Goal: Feedback & Contribution: Contribute content

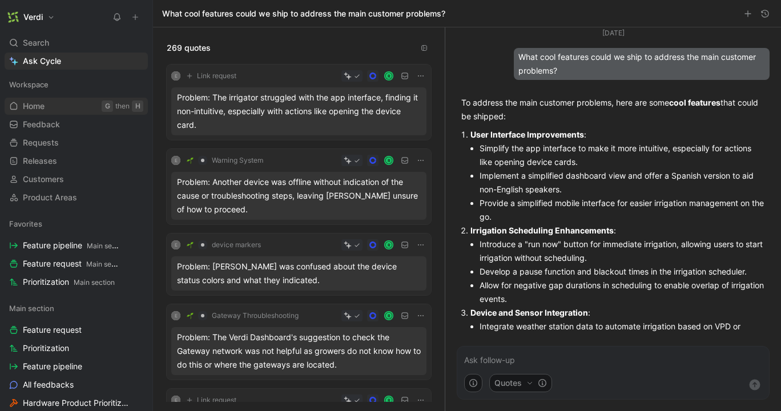
click at [39, 103] on span "Home" at bounding box center [34, 106] width 22 height 11
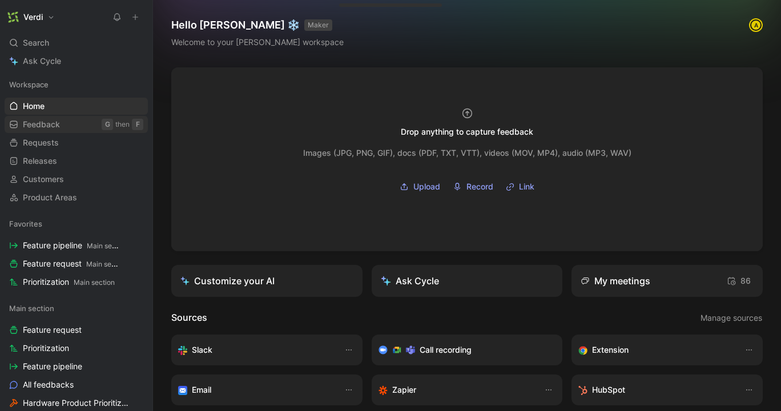
click at [43, 117] on link "Feedback G then F" at bounding box center [76, 124] width 143 height 17
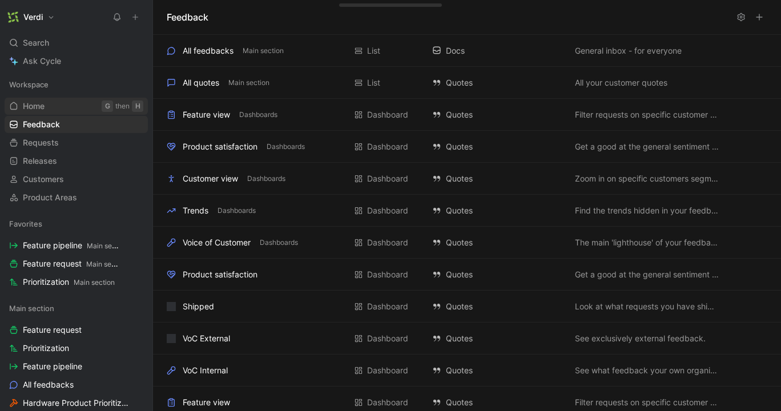
click at [43, 107] on span "Home" at bounding box center [34, 106] width 22 height 11
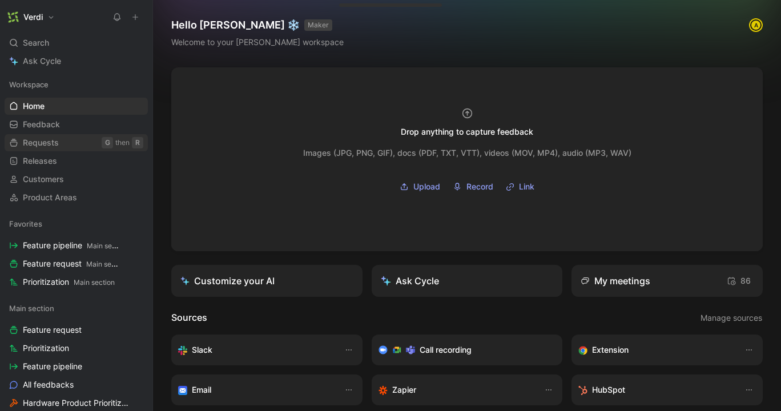
click at [79, 143] on link "Requests G then R" at bounding box center [76, 142] width 143 height 17
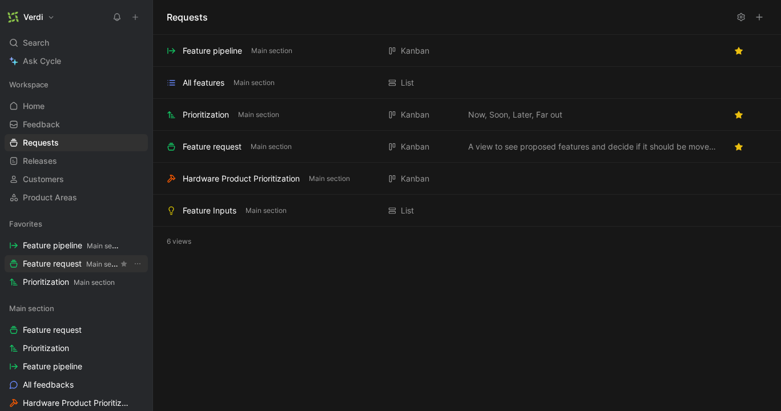
click at [81, 268] on span "Feature request Main section" at bounding box center [70, 264] width 95 height 12
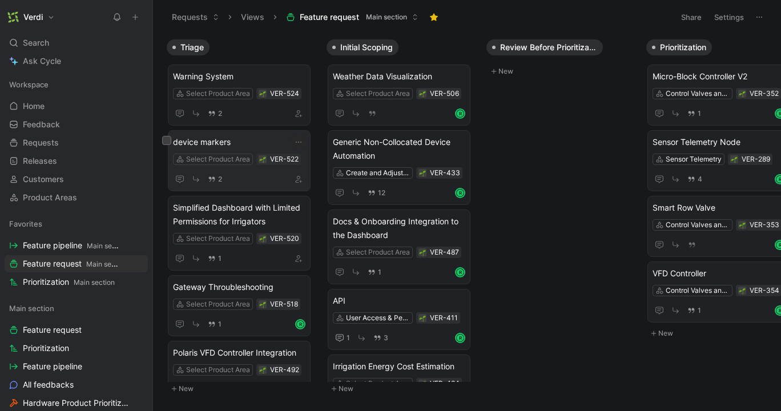
click at [260, 143] on span "device markers" at bounding box center [239, 142] width 133 height 14
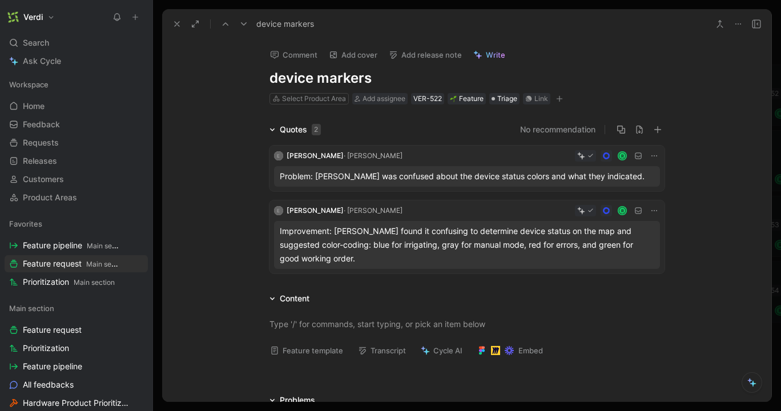
click at [347, 80] on h1 "device markers" at bounding box center [467, 78] width 395 height 18
click at [300, 84] on h1 "Device Markers" at bounding box center [467, 78] width 395 height 18
click at [312, 78] on h1 "Device Markers" at bounding box center [467, 78] width 395 height 18
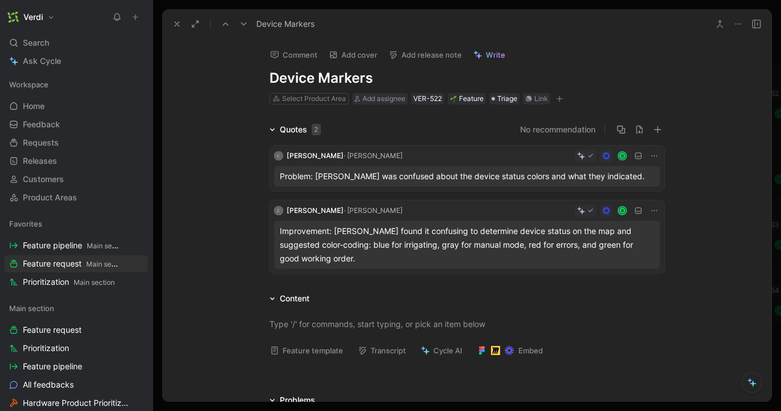
click at [562, 98] on button "button" at bounding box center [559, 98] width 11 height 11
click at [412, 52] on button "Add release note" at bounding box center [425, 55] width 83 height 16
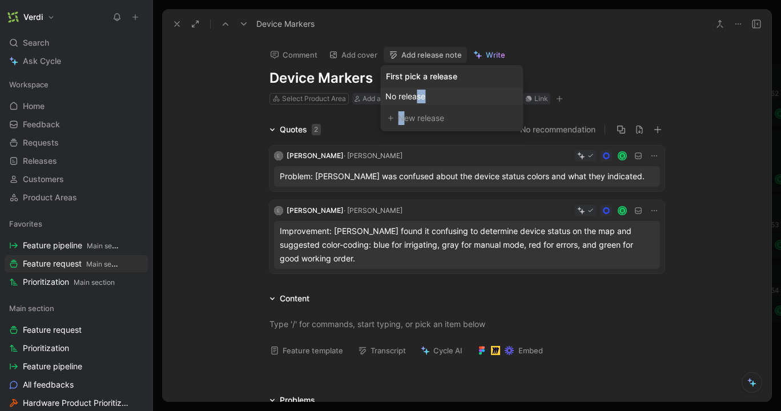
drag, startPoint x: 406, startPoint y: 117, endPoint x: 415, endPoint y: 93, distance: 26.2
click at [415, 93] on div "First pick a release No release New release" at bounding box center [451, 98] width 143 height 66
click at [419, 97] on span "No release" at bounding box center [406, 96] width 40 height 10
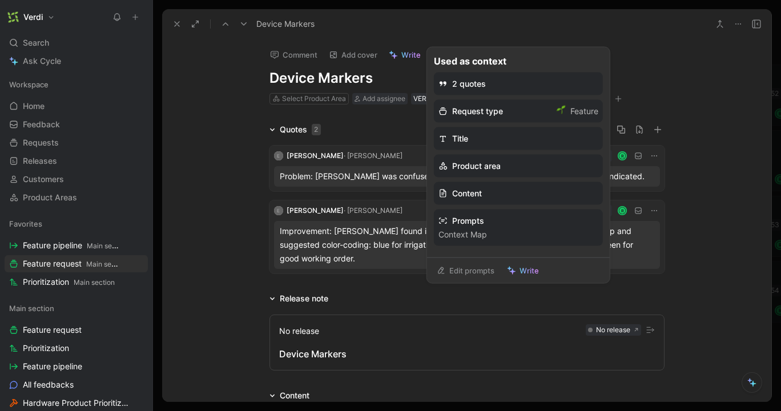
click at [475, 163] on div "Product area" at bounding box center [470, 166] width 62 height 14
click at [469, 188] on li "Content" at bounding box center [518, 193] width 169 height 23
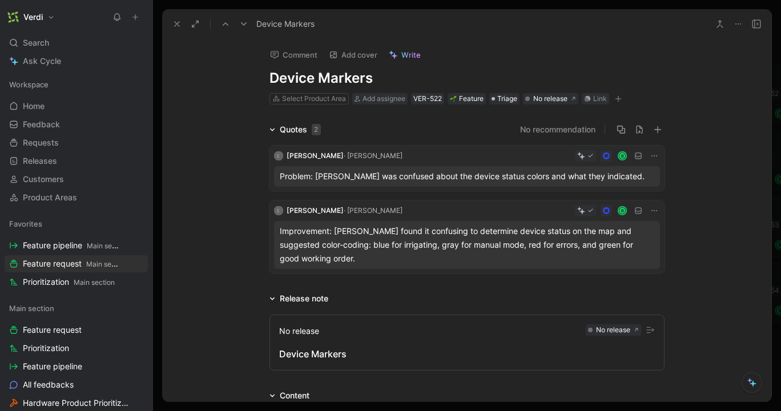
scroll to position [93, 0]
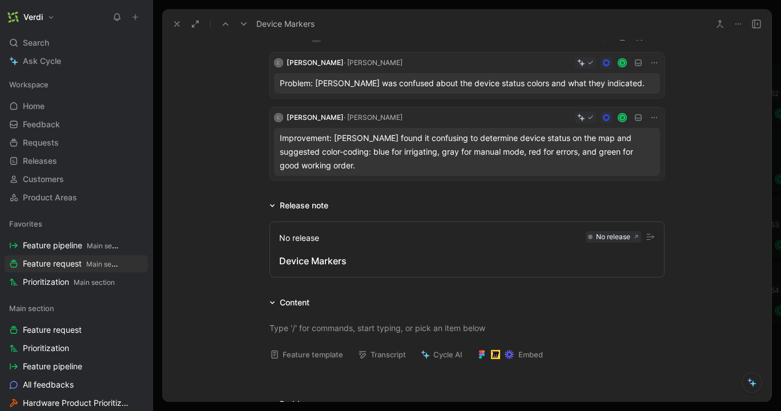
click at [556, 239] on button "No release No release Device Markers" at bounding box center [467, 250] width 395 height 56
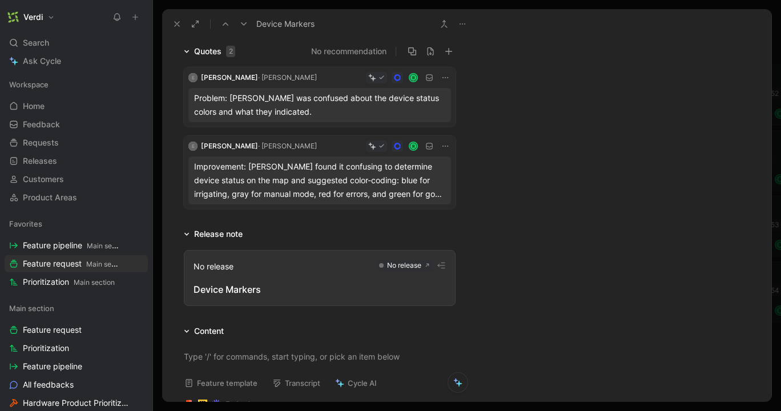
scroll to position [108, 0]
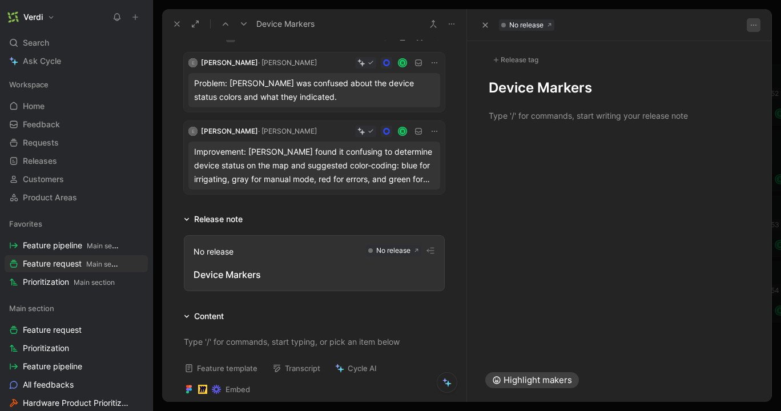
click at [752, 22] on icon "button" at bounding box center [753, 25] width 9 height 9
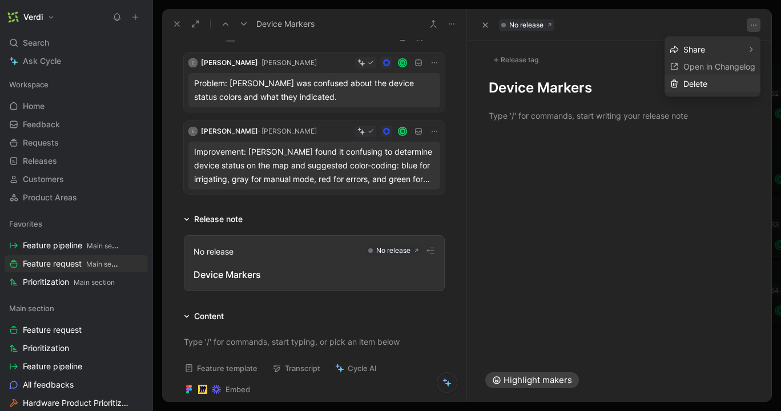
click at [708, 85] on div "Delete" at bounding box center [720, 84] width 72 height 14
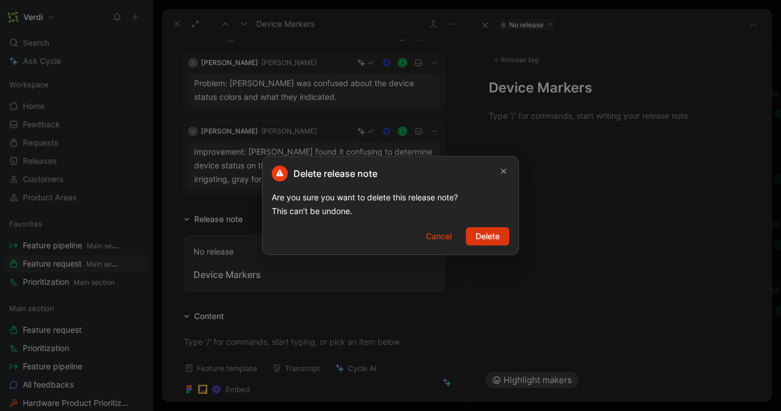
click at [479, 237] on span "Delete" at bounding box center [488, 237] width 24 height 14
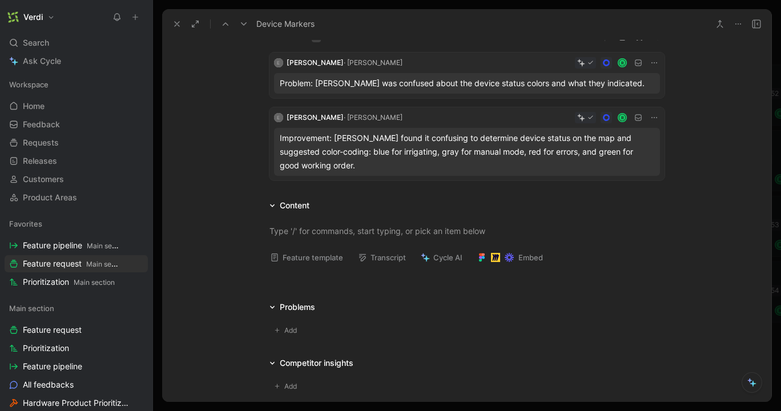
scroll to position [0, 0]
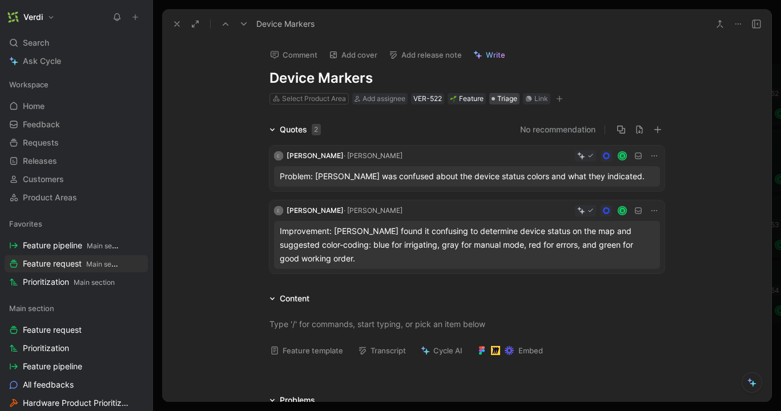
click at [502, 97] on span "Triage" at bounding box center [507, 98] width 20 height 11
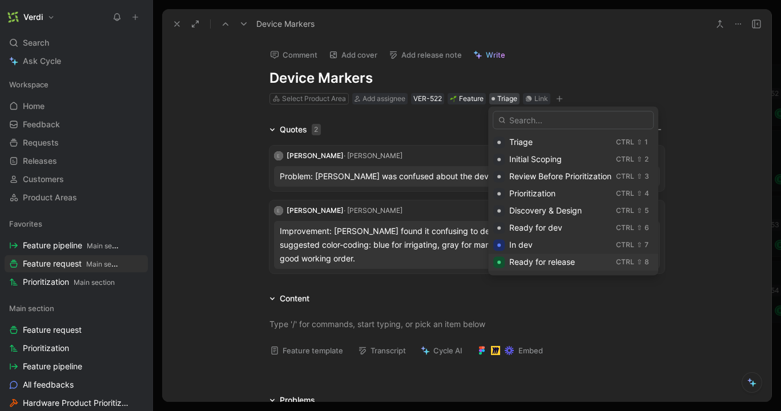
scroll to position [51, 0]
click at [539, 242] on span "Loop closed" at bounding box center [532, 245] width 46 height 10
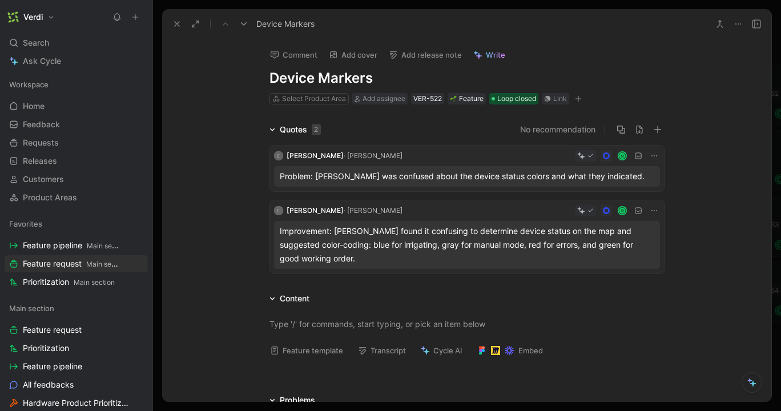
click at [179, 25] on icon at bounding box center [176, 23] width 9 height 9
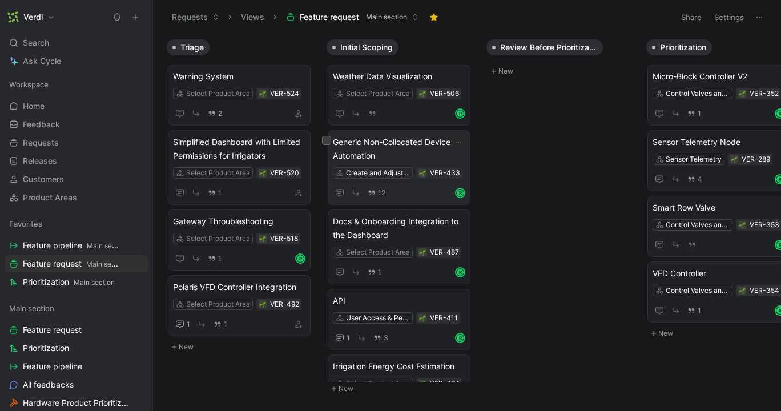
scroll to position [0, 29]
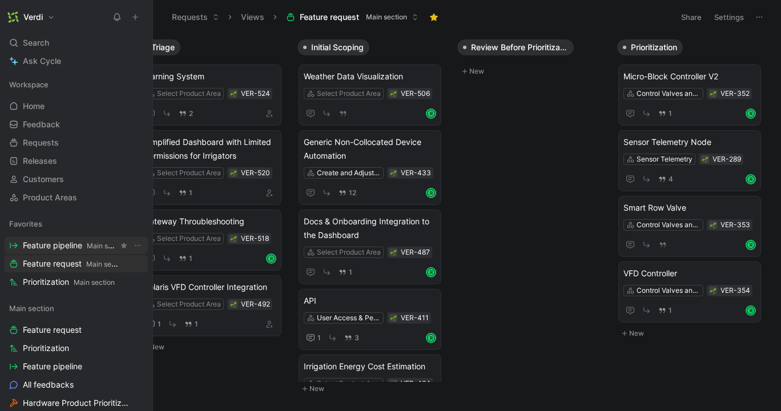
click at [38, 248] on span "Feature pipeline Main section" at bounding box center [70, 246] width 95 height 12
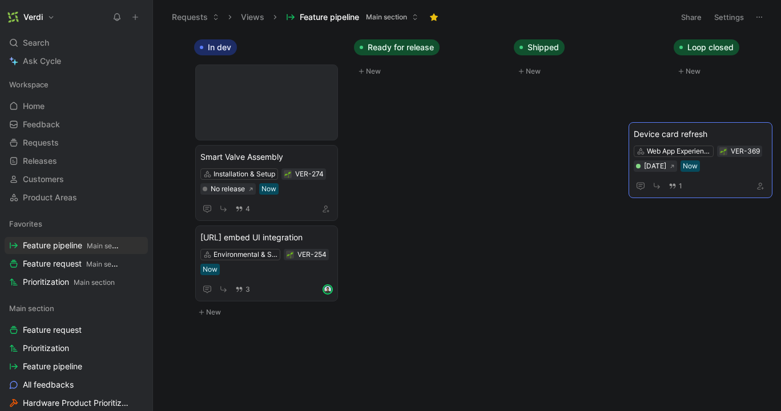
scroll to position [0, 509]
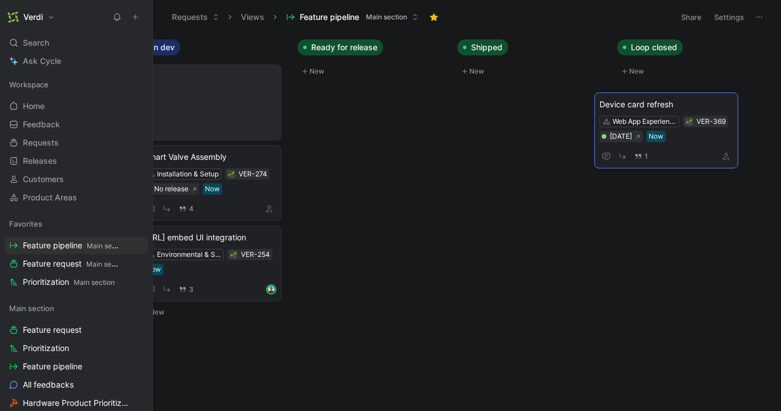
drag, startPoint x: 258, startPoint y: 79, endPoint x: 656, endPoint y: 105, distance: 399.0
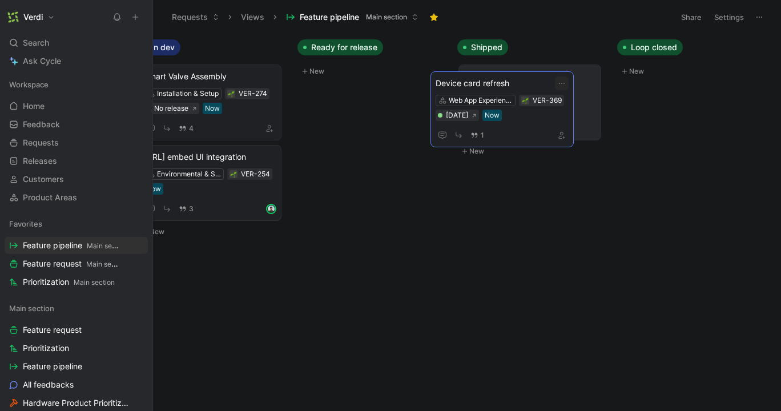
drag, startPoint x: 211, startPoint y: 78, endPoint x: 505, endPoint y: 84, distance: 294.2
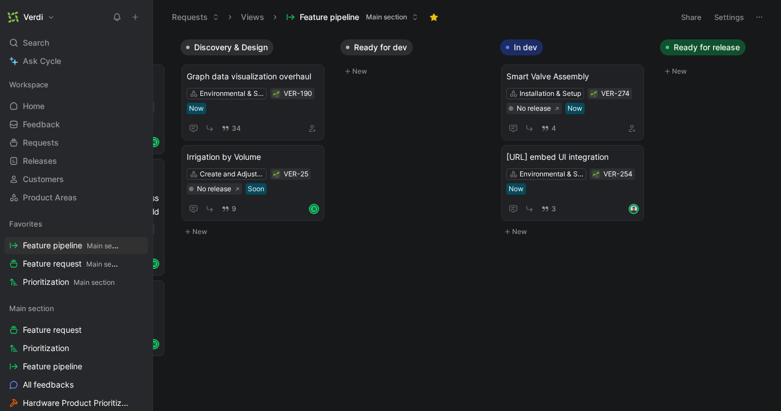
scroll to position [0, 0]
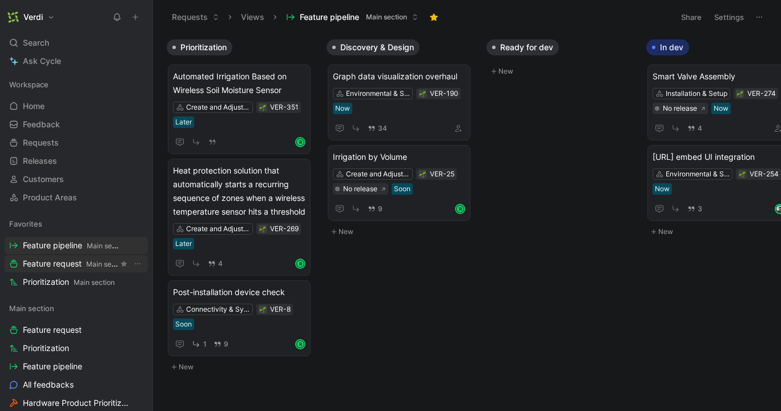
click at [67, 262] on span "Feature request Main section" at bounding box center [70, 264] width 95 height 12
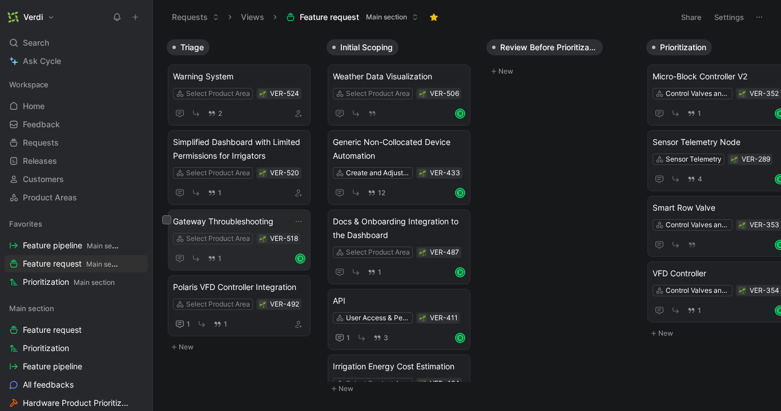
click at [242, 215] on span "Gateway Throubleshooting" at bounding box center [239, 222] width 133 height 14
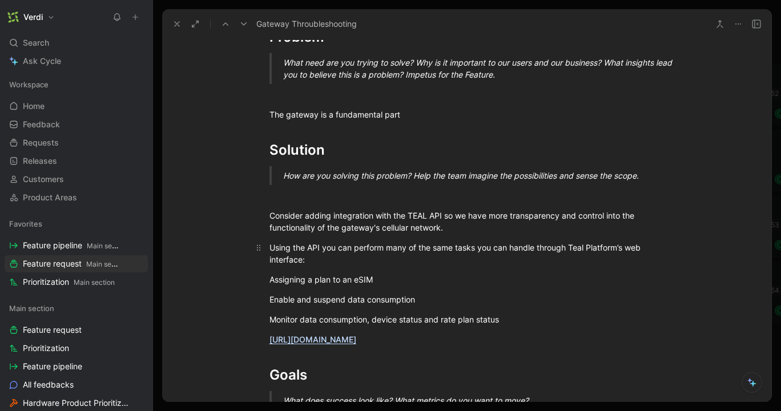
scroll to position [236, 0]
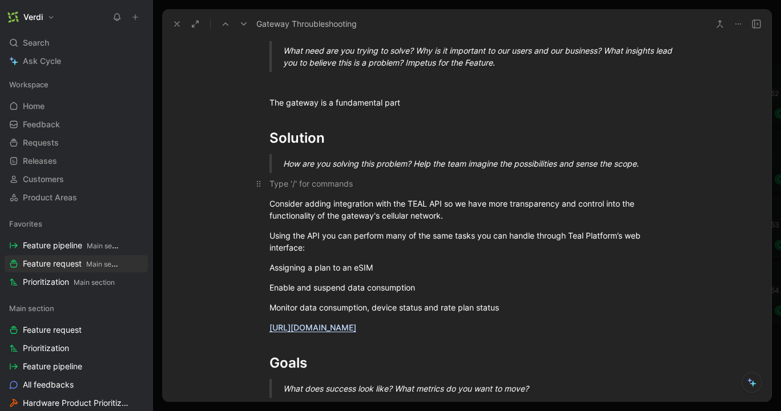
click at [333, 187] on div "To enrich screen reader interactions, please activate Accessibility in Grammarl…" at bounding box center [467, 184] width 395 height 12
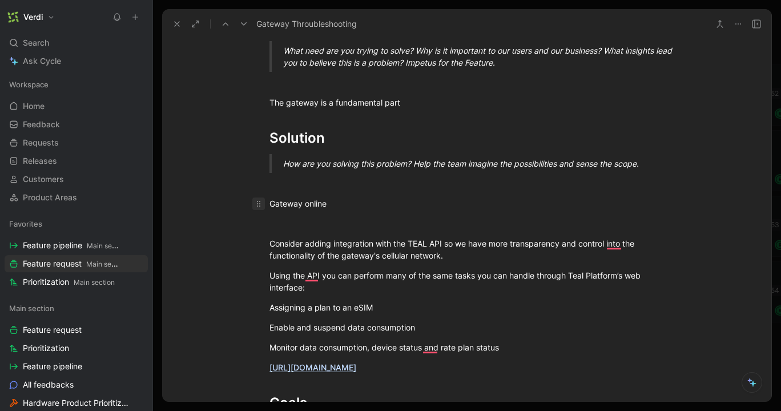
click at [256, 203] on icon "To enrich screen reader interactions, please activate Accessibility in Grammarl…" at bounding box center [258, 203] width 9 height 9
click at [278, 202] on div "Gateway online" at bounding box center [467, 204] width 395 height 12
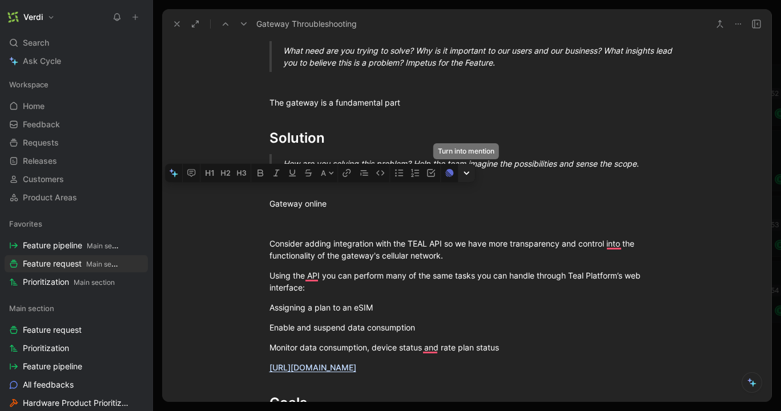
click at [462, 182] on button "button" at bounding box center [466, 173] width 17 height 18
click at [279, 205] on div "Gateway online" at bounding box center [467, 204] width 395 height 12
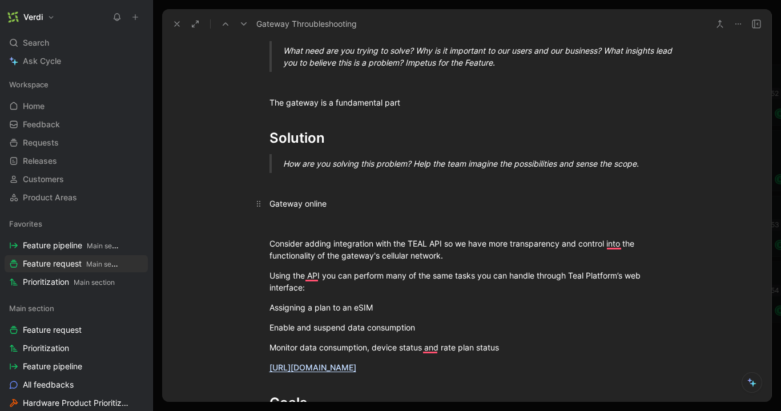
click at [279, 205] on div "Gateway online" at bounding box center [467, 204] width 395 height 12
click at [237, 178] on icon "button" at bounding box center [241, 172] width 9 height 9
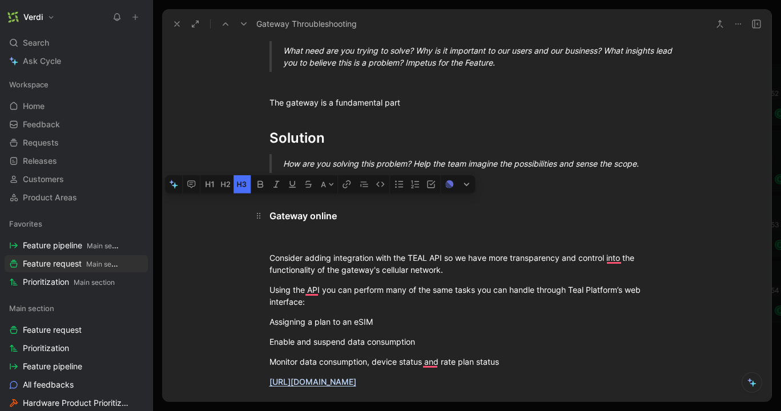
click at [300, 220] on div "Gateway online" at bounding box center [467, 216] width 395 height 14
click at [372, 229] on p "To enrich screen reader interactions, please activate Accessibility in Grammarl…" at bounding box center [467, 237] width 439 height 19
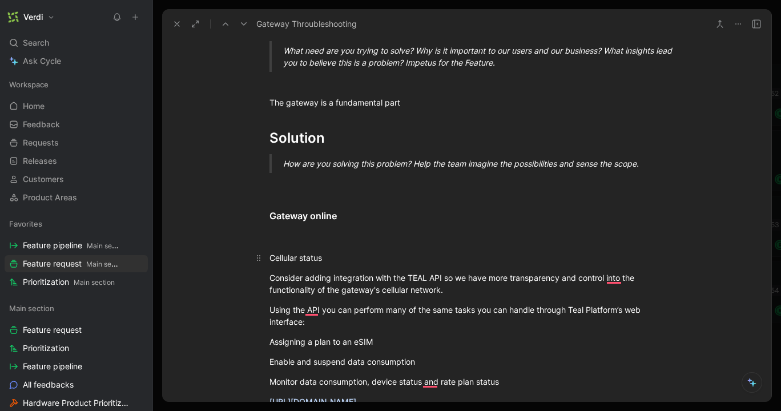
click at [276, 259] on div "Cellular status" at bounding box center [467, 258] width 395 height 12
click at [238, 232] on icon "button" at bounding box center [241, 227] width 9 height 9
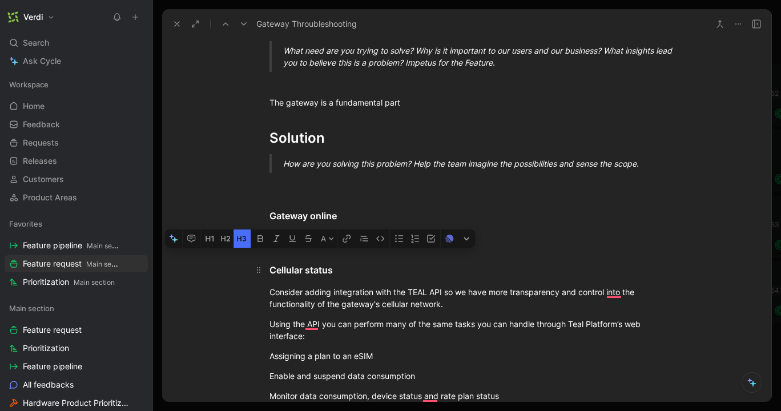
click at [338, 264] on div "Cellular status" at bounding box center [467, 270] width 395 height 14
click at [340, 215] on div "Gateway online" at bounding box center [467, 216] width 395 height 14
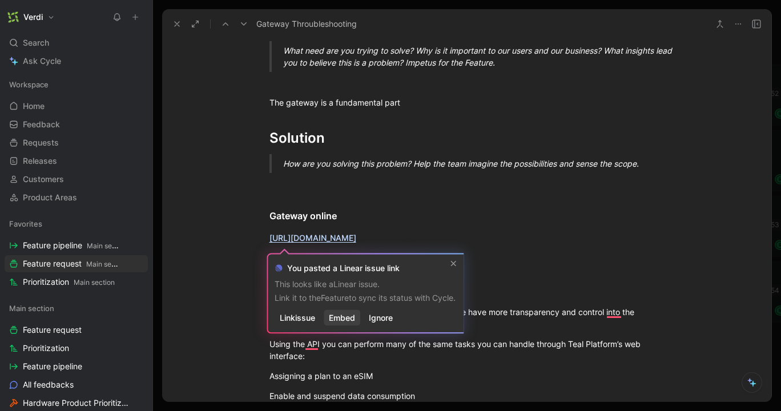
click at [346, 320] on span "Embed" at bounding box center [342, 318] width 26 height 14
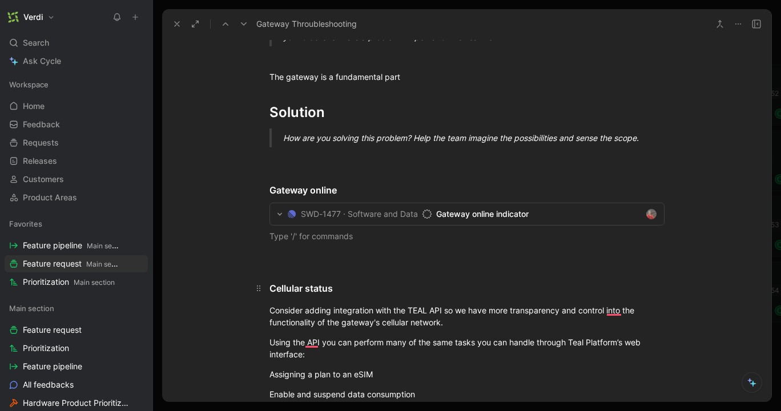
scroll to position [266, 0]
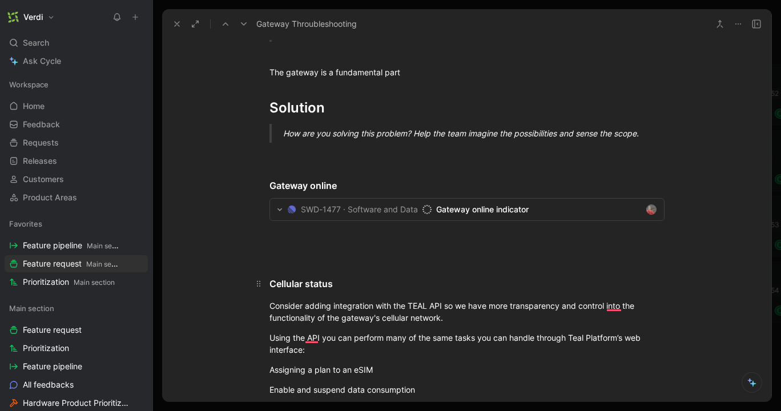
click at [325, 264] on h3 "Cellular status" at bounding box center [467, 278] width 439 height 33
click at [339, 188] on div "Gateway online" at bounding box center [467, 186] width 395 height 14
click at [266, 284] on h3 "Cellular status" at bounding box center [467, 278] width 439 height 33
click at [270, 283] on div "Cellular status" at bounding box center [467, 284] width 395 height 14
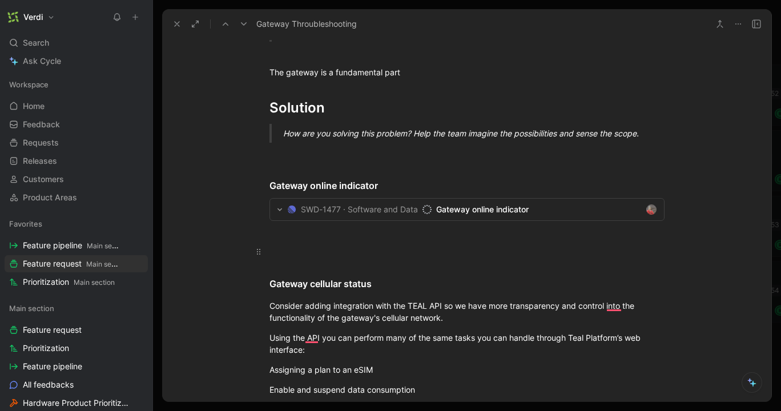
click at [296, 246] on div "To enrich screen reader interactions, please activate Accessibility in Grammarl…" at bounding box center [467, 252] width 395 height 12
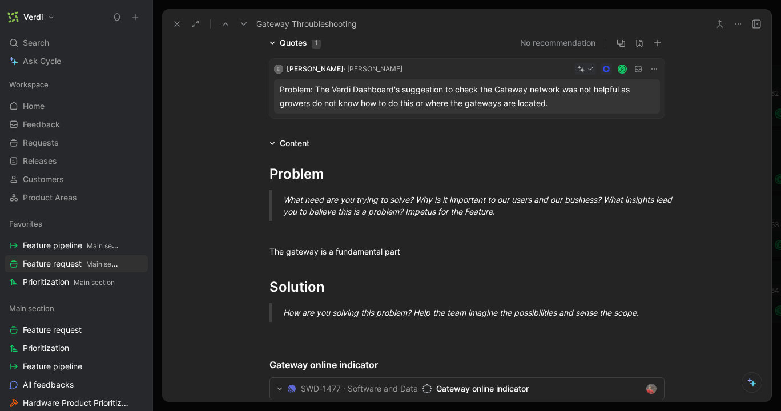
scroll to position [82, 0]
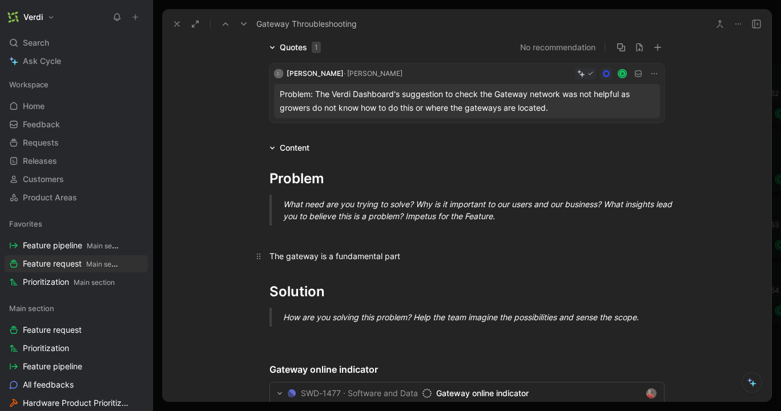
click at [410, 254] on div "The gateway is a fundamental part" at bounding box center [467, 256] width 395 height 12
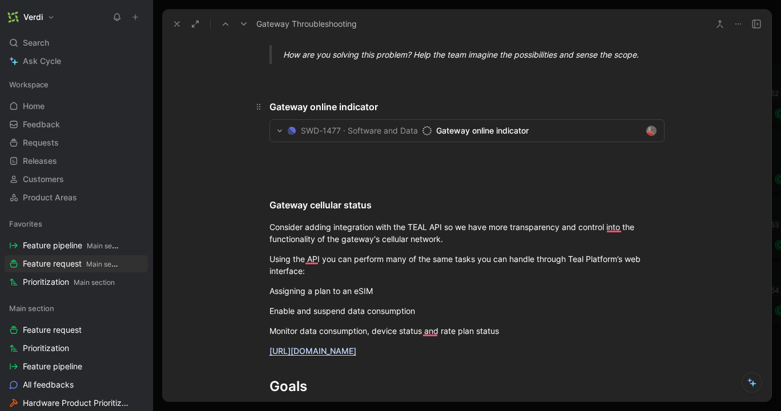
scroll to position [348, 0]
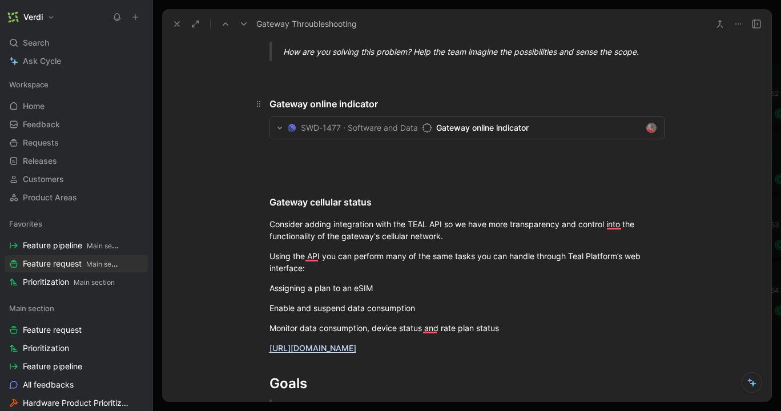
click at [307, 100] on div "Gateway online indicator" at bounding box center [467, 104] width 395 height 14
click at [334, 102] on div "Gateway online indicator" at bounding box center [467, 104] width 395 height 14
click at [348, 195] on div "Gateway cellular status" at bounding box center [467, 202] width 395 height 14
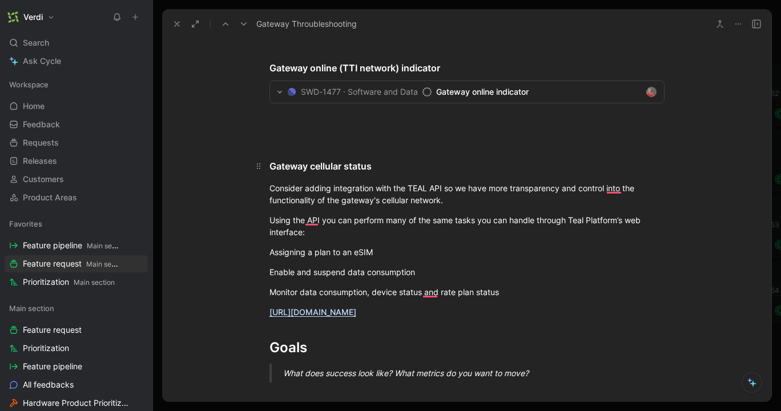
scroll to position [386, 0]
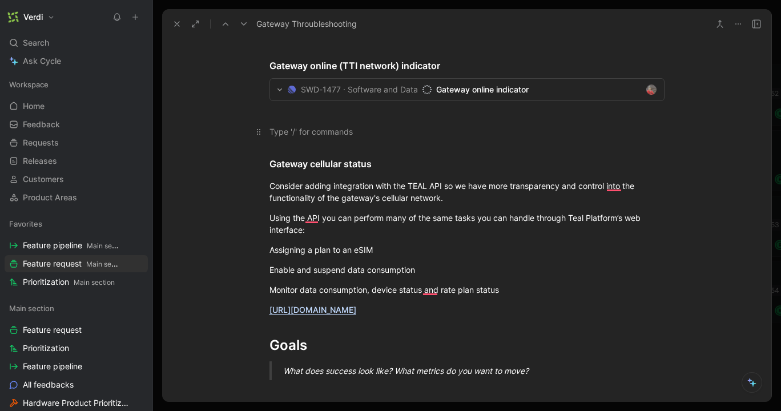
click at [318, 122] on p "To enrich screen reader interactions, please activate Accessibility in Grammarl…" at bounding box center [467, 131] width 439 height 19
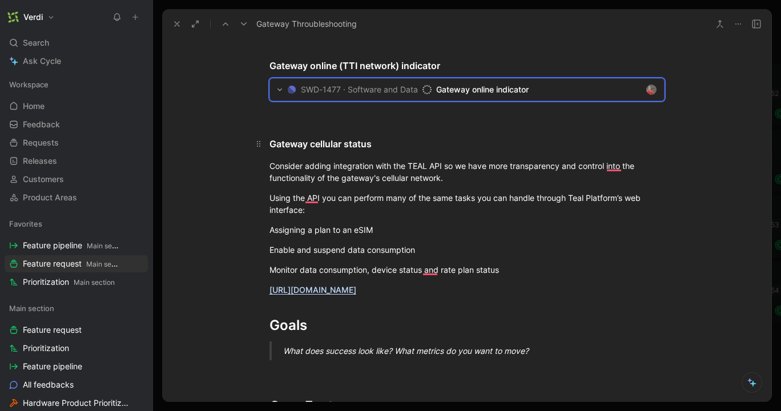
click at [294, 123] on h3 "Gateway cellular status" at bounding box center [467, 138] width 439 height 33
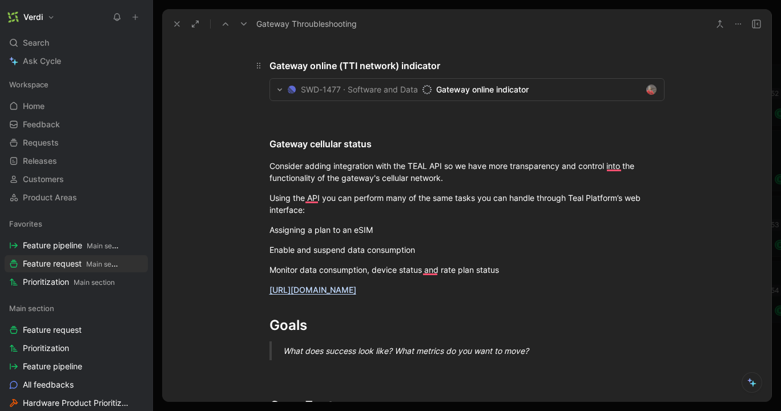
click at [398, 62] on div "Gateway online (TTI network) indicator" at bounding box center [467, 66] width 395 height 14
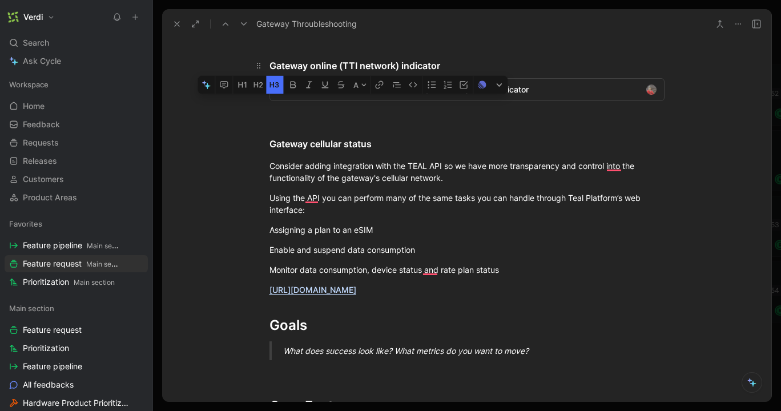
drag, startPoint x: 398, startPoint y: 64, endPoint x: 310, endPoint y: 66, distance: 88.5
click at [310, 66] on div "Gateway online (TTI network) indicator" at bounding box center [467, 66] width 395 height 14
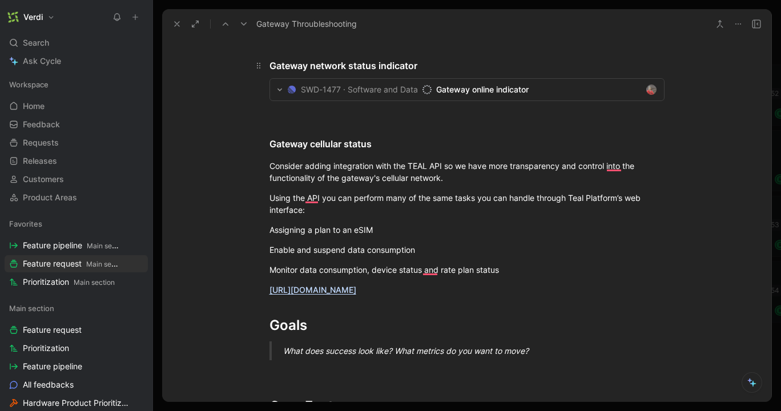
click at [314, 62] on div "Gateway network status indicator" at bounding box center [467, 66] width 395 height 14
click at [310, 147] on div "Gateway cellular status" at bounding box center [467, 144] width 395 height 14
click at [347, 143] on div "Gateway cellular status" at bounding box center [467, 144] width 395 height 14
click at [345, 143] on div "Gateway cellular status" at bounding box center [467, 144] width 395 height 14
click at [356, 143] on div "Gateway cellular status" at bounding box center [467, 144] width 395 height 14
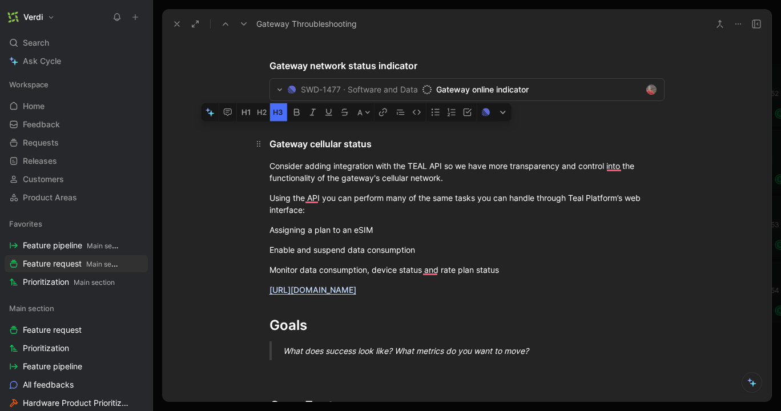
click at [356, 143] on div "Gateway cellular status" at bounding box center [467, 144] width 395 height 14
click at [324, 211] on div "Using the API you can perform many of the same tasks you can handle through Tea…" at bounding box center [467, 204] width 395 height 24
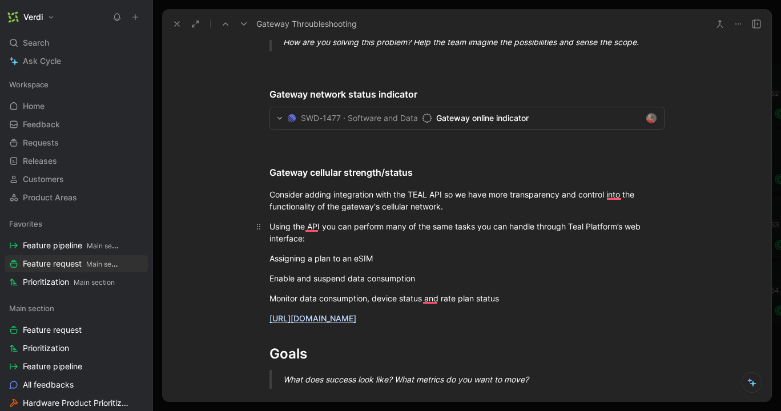
scroll to position [357, 0]
click at [343, 94] on div "Gateway network status indicator" at bounding box center [467, 95] width 395 height 14
click at [311, 95] on div "Gateway network status indicator" at bounding box center [467, 95] width 395 height 14
click at [307, 95] on div "Gateway network status indicator" at bounding box center [467, 95] width 395 height 14
click at [326, 172] on div "Gateway cellular strength/status" at bounding box center [467, 173] width 395 height 14
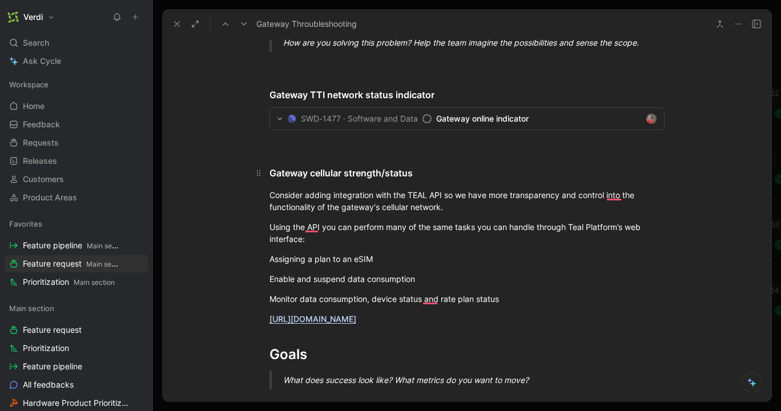
click at [326, 172] on div "Gateway cellular strength/status" at bounding box center [467, 173] width 395 height 14
click at [393, 227] on div "Using the API you can perform many of the same tasks you can handle through Tea…" at bounding box center [467, 233] width 395 height 24
click at [525, 94] on div "Gateway TTI network status indicator" at bounding box center [467, 95] width 395 height 14
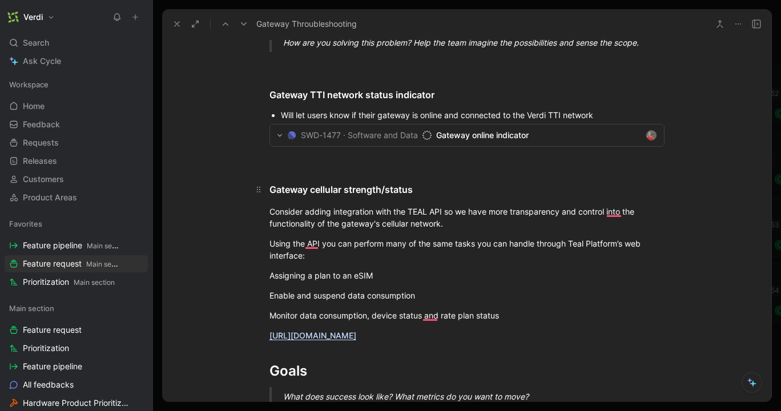
click at [436, 193] on div "Gateway cellular strength/status" at bounding box center [467, 190] width 395 height 14
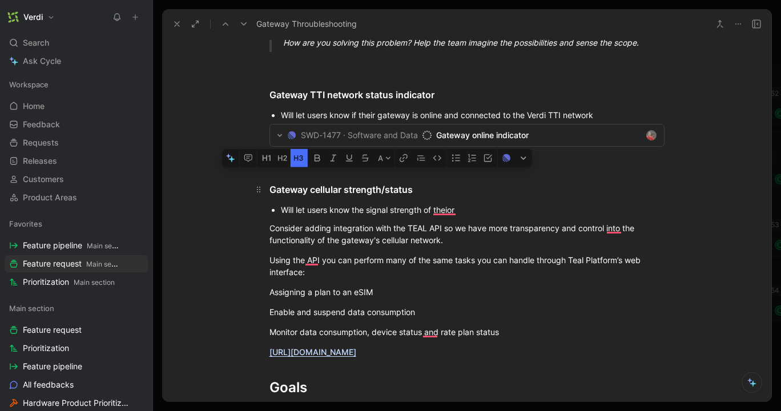
drag, startPoint x: 421, startPoint y: 186, endPoint x: 344, endPoint y: 191, distance: 76.7
click at [344, 191] on div "Gateway cellular strength/status" at bounding box center [467, 190] width 395 height 14
drag, startPoint x: 469, startPoint y: 207, endPoint x: 351, endPoint y: 207, distance: 118.2
click at [351, 207] on div "Will let users know the signal strength of theior" at bounding box center [473, 210] width 384 height 12
click at [313, 208] on div "Will allow users to unable or disable their" at bounding box center [473, 210] width 384 height 12
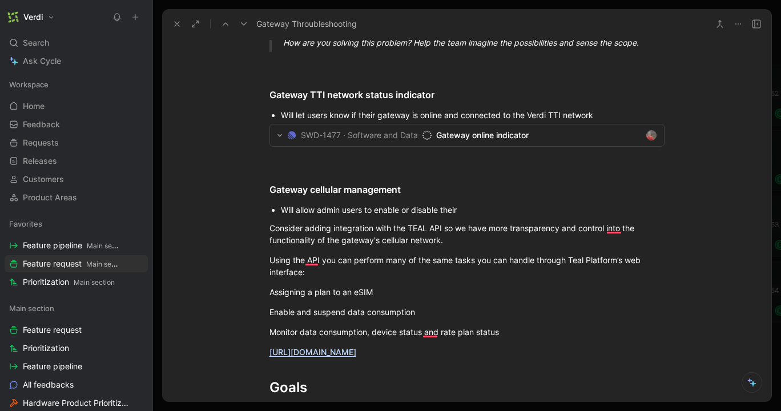
click at [468, 212] on div "Will allow admin users to enable or disable their" at bounding box center [473, 210] width 384 height 12
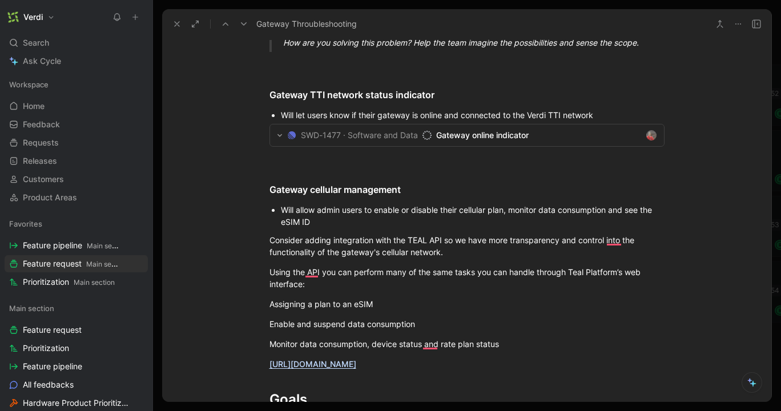
click at [443, 206] on div "Will allow admin users to enable or disable their cellular plan, monitor data c…" at bounding box center [473, 216] width 384 height 24
click at [377, 222] on div "Will allow admin users to enable or disable the gateway’s cellular plan, monito…" at bounding box center [473, 216] width 384 height 24
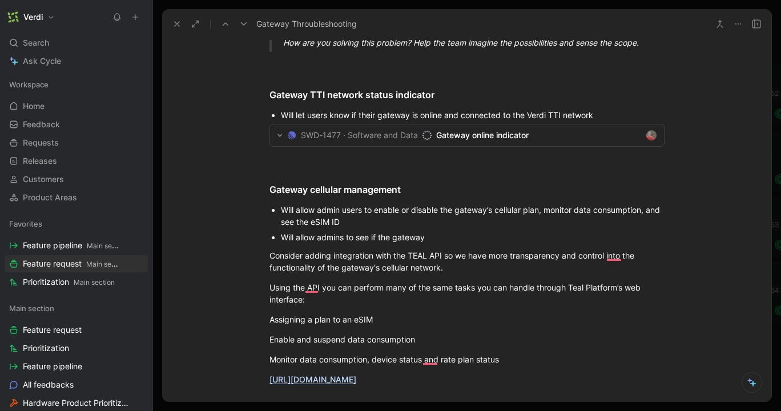
click at [336, 232] on div "Will allow admins to see if the gateway" at bounding box center [473, 237] width 384 height 12
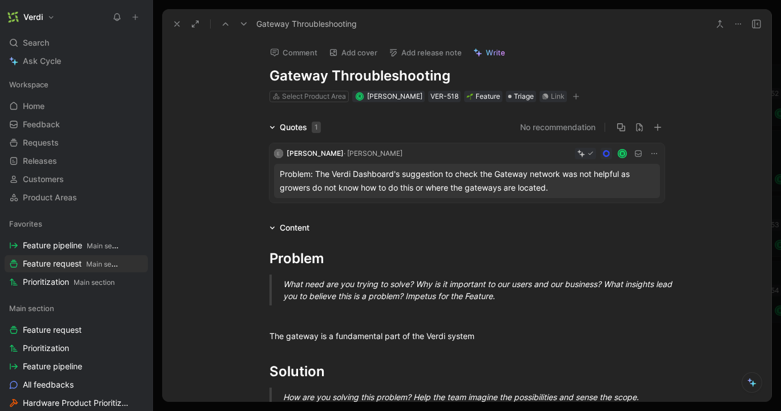
scroll to position [0, 0]
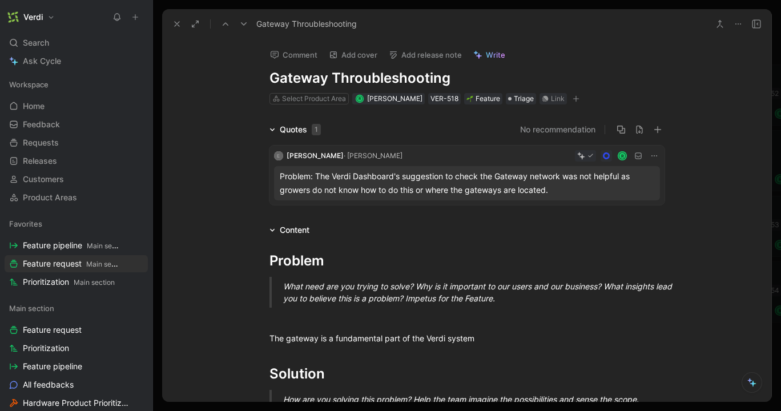
click at [377, 78] on h1 "Gateway Throubleshooting" at bounding box center [467, 78] width 395 height 18
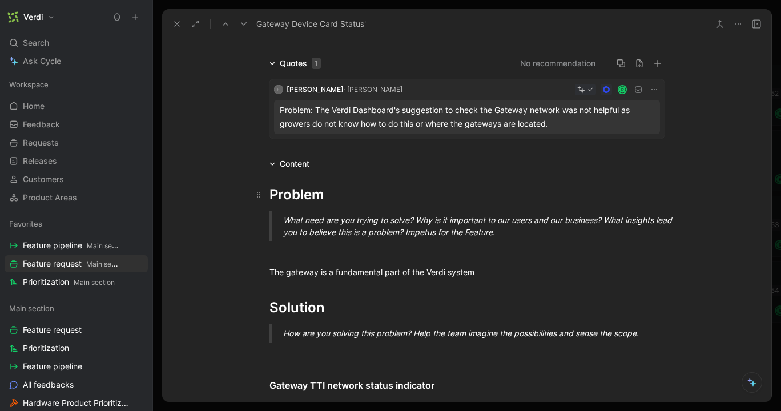
scroll to position [70, 0]
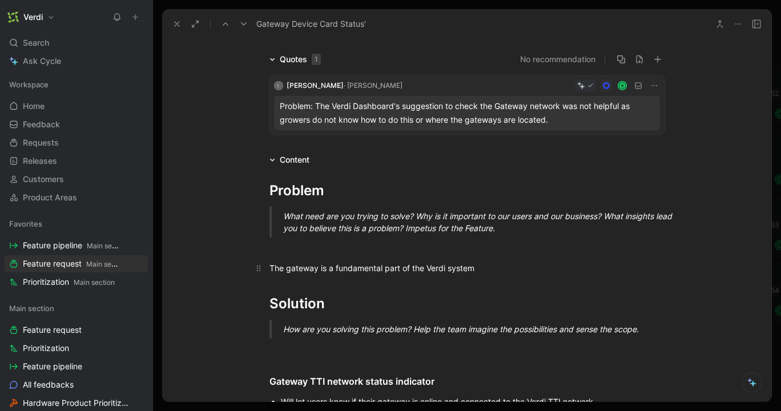
click at [482, 267] on div "The gateway is a fundamental part of the Verdi system" at bounding box center [467, 268] width 395 height 12
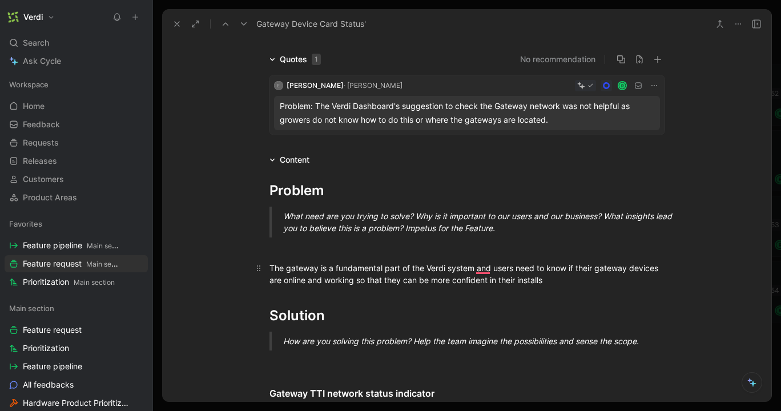
click at [500, 273] on div "The gateway is a fundamental part of the Verdi system and users need to know if…" at bounding box center [467, 274] width 395 height 24
click at [639, 266] on div "The gateway is a fundamental part of the Verdi system and users need to know if…" at bounding box center [467, 274] width 395 height 24
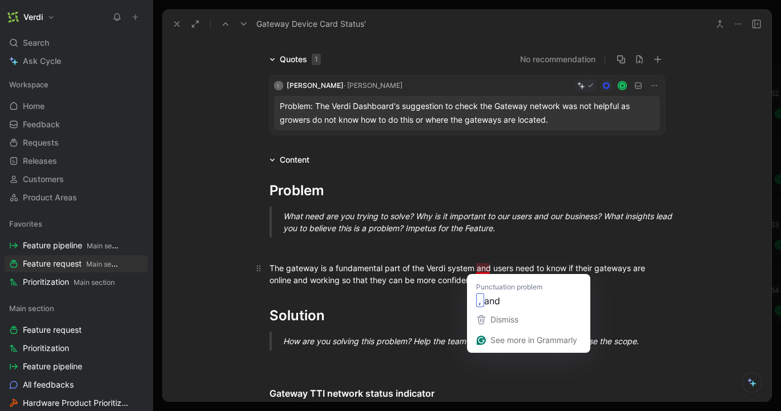
click at [473, 266] on div "The gateway is a fundamental part of the Verdi system and users need to know if…" at bounding box center [467, 274] width 395 height 24
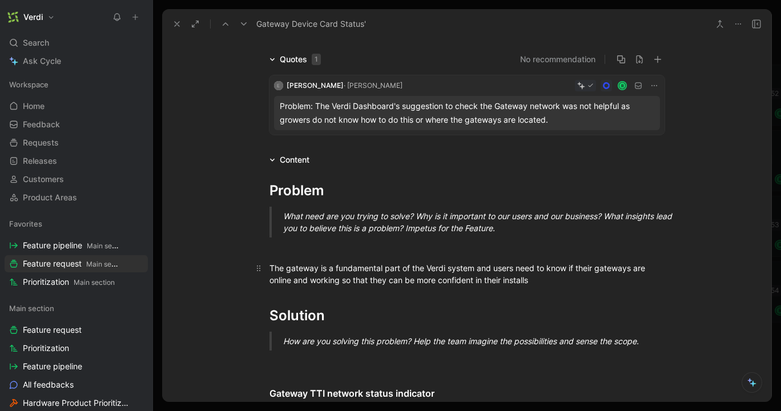
click at [545, 282] on div "The gateway is a fundamental part of the Verdi system and users need to know if…" at bounding box center [467, 274] width 395 height 24
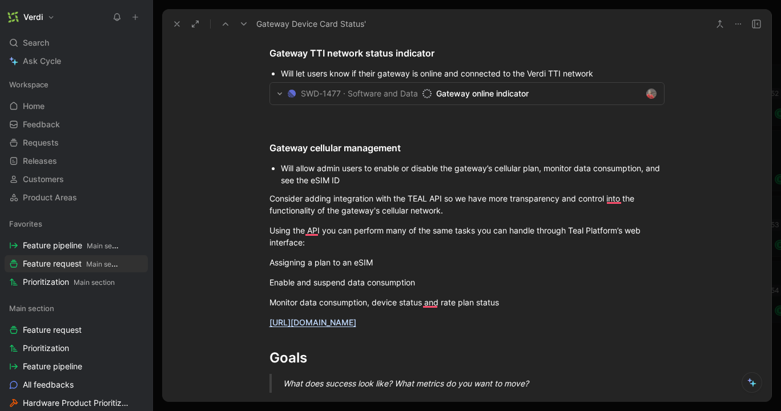
scroll to position [427, 0]
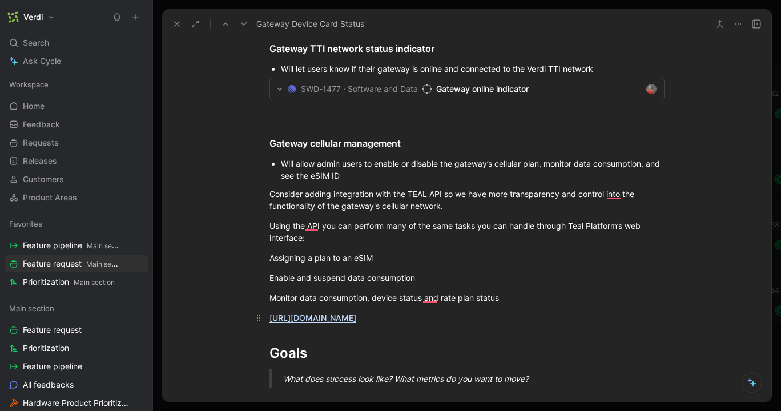
click at [356, 318] on link "[URL][DOMAIN_NAME]" at bounding box center [313, 318] width 87 height 10
click at [409, 182] on p "Will allow admin users to enable or disable the gateway’s cellular plan, monito…" at bounding box center [473, 169] width 384 height 27
drag, startPoint x: 344, startPoint y: 336, endPoint x: 266, endPoint y: 137, distance: 214.1
click at [266, 137] on div "Problem What need are you trying to solve? Why is it important to our users and…" at bounding box center [466, 342] width 609 height 1064
copy div "Gateway cellular management Will allow admin users to enable or disable the gat…"
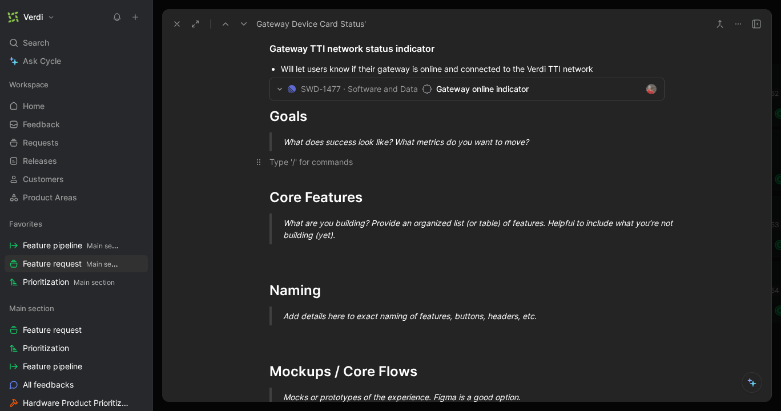
click at [308, 170] on p "To enrich screen reader interactions, please activate Accessibility in Grammarl…" at bounding box center [467, 162] width 439 height 19
click at [137, 19] on icon at bounding box center [135, 17] width 8 height 8
click at [140, 17] on button at bounding box center [135, 17] width 16 height 16
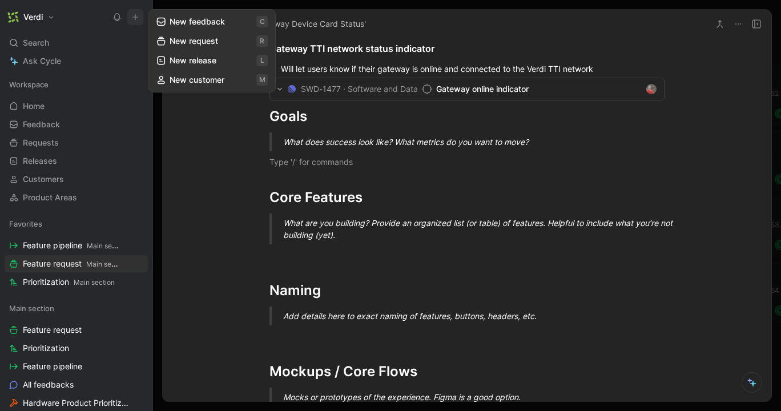
click at [187, 45] on button "New request r" at bounding box center [212, 40] width 122 height 19
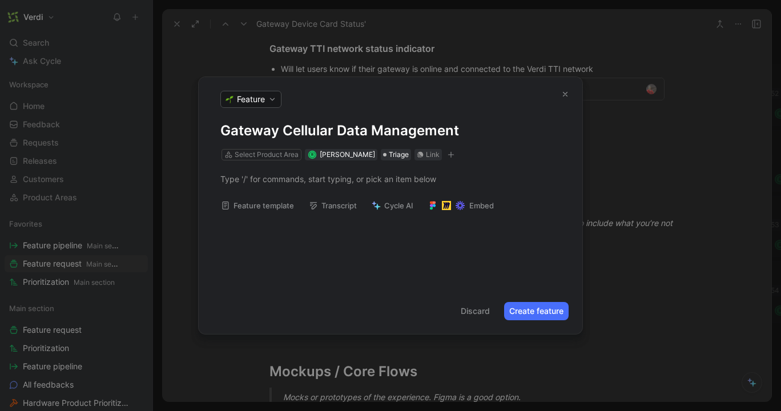
click at [252, 205] on button "Feature template" at bounding box center [257, 206] width 83 height 16
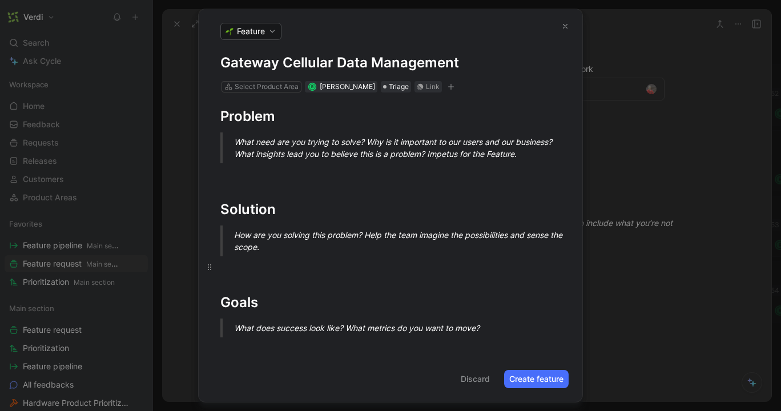
click at [273, 266] on div at bounding box center [390, 267] width 340 height 12
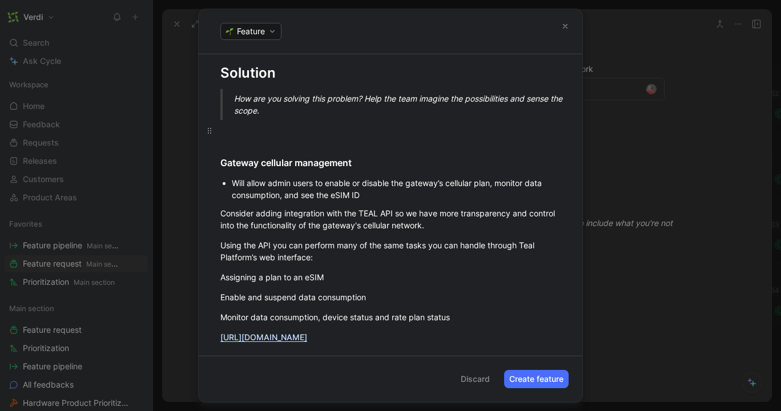
scroll to position [137, 0]
click at [314, 191] on div "Will allow admin users to enable or disable the gateway’s cellular plan, monito…" at bounding box center [396, 189] width 329 height 24
drag, startPoint x: 331, startPoint y: 183, endPoint x: 233, endPoint y: 180, distance: 97.7
click at [233, 180] on div "Will allow admin users to enable or disable the gateway’s cellular plan, monito…" at bounding box center [396, 189] width 329 height 24
click at [251, 182] on div "Enable or disable the gateway’s cellular plan, monitor data consumption, and se…" at bounding box center [396, 189] width 329 height 24
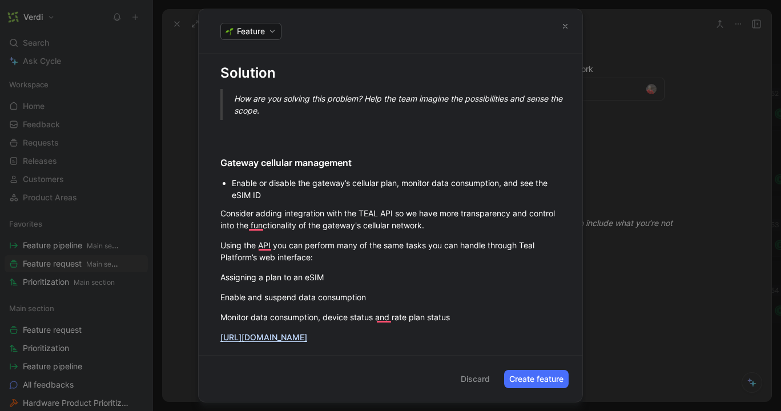
click at [251, 182] on div "Enable or disable the gateway’s cellular plan, monitor data consumption, and se…" at bounding box center [396, 189] width 329 height 24
click at [285, 182] on div "Enable or disable the gateway’s cellular plan, monitor data consumption, and se…" at bounding box center [396, 189] width 329 height 24
click at [403, 185] on div "Enable or disable the gateway’s cellular plan, monitor data consumption, and se…" at bounding box center [396, 189] width 329 height 24
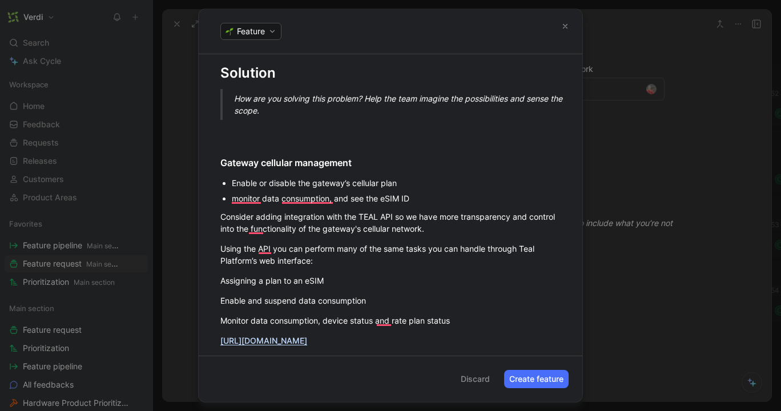
click at [376, 200] on div "monitor data consumption, and see the eSIM ID" at bounding box center [396, 198] width 329 height 12
click at [383, 198] on div "monitor data consumption, and see the eSIM ID" at bounding box center [396, 198] width 329 height 12
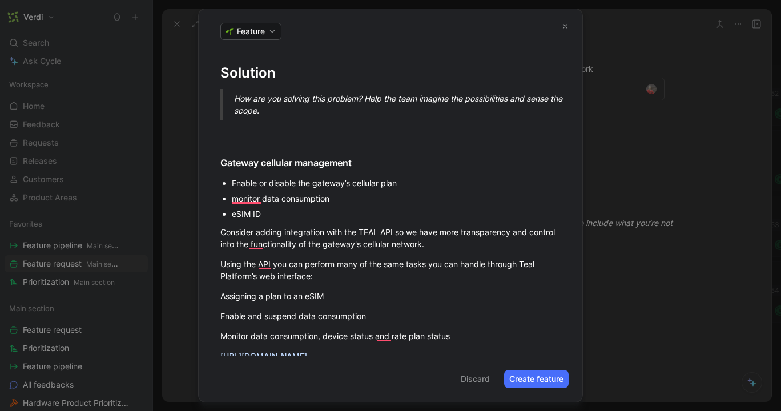
click at [358, 195] on div "monitor data consumption" at bounding box center [396, 198] width 329 height 12
click at [306, 182] on div "Enable or disable the gateway’s cellular plan" at bounding box center [396, 183] width 329 height 12
click at [221, 198] on ul "Enable or disable the gateway’s cellular plan monitor data consumption eSIM ID" at bounding box center [391, 198] width 384 height 46
click at [249, 198] on div "monitor data consumption" at bounding box center [396, 198] width 329 height 12
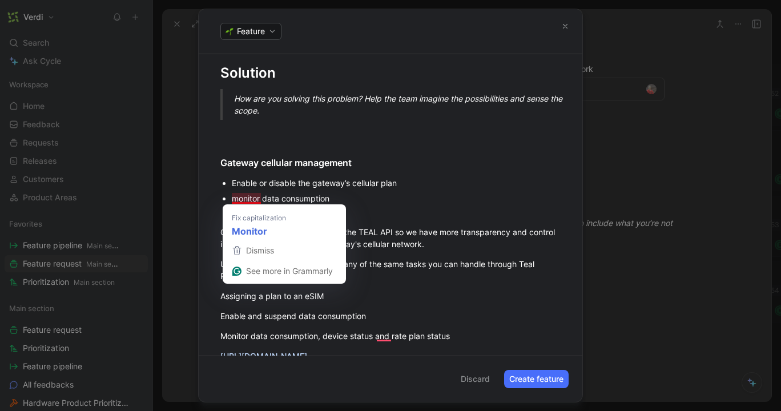
click at [249, 198] on div "monitor data consumption" at bounding box center [396, 198] width 329 height 12
copy div "monitor data consumption"
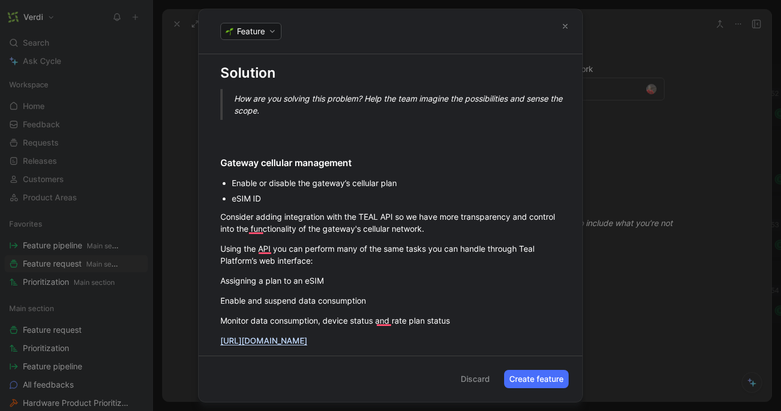
click at [231, 182] on ul "Enable or disable the gateway’s cellular plan eSIM ID" at bounding box center [391, 190] width 384 height 31
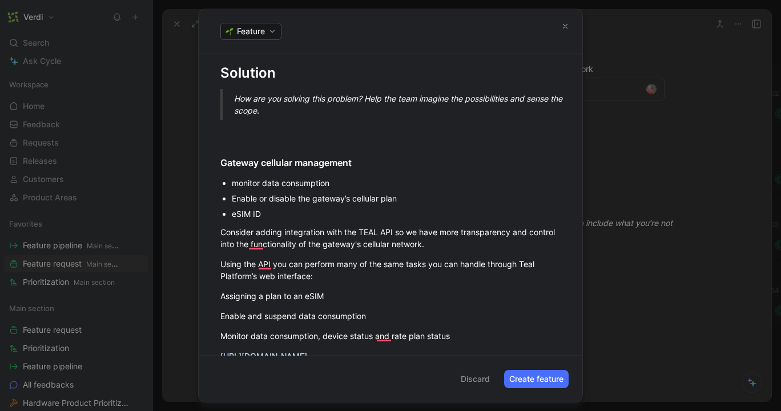
click at [268, 215] on div "eSIM ID" at bounding box center [396, 214] width 329 height 12
click at [233, 213] on div "eSIM ID" at bounding box center [396, 214] width 329 height 12
click at [332, 216] on div "See a gateway’s eSIM ID" at bounding box center [396, 214] width 329 height 12
click at [232, 184] on div "Monitor data consumption" at bounding box center [396, 183] width 329 height 12
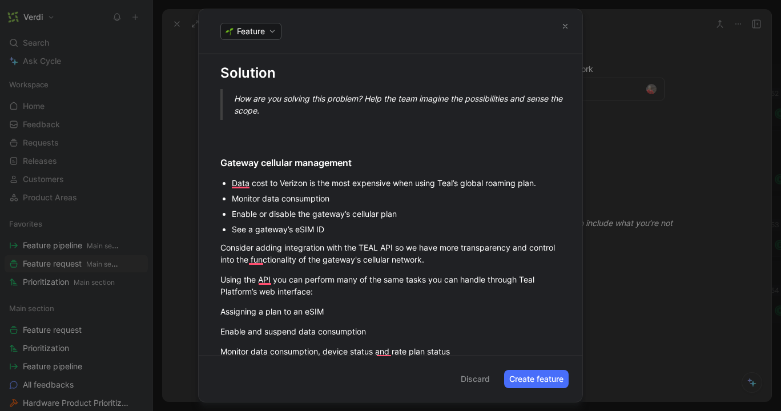
click at [295, 186] on div "Data cost to Verizon is the most expensive when using Teal’s global roaming pla…" at bounding box center [396, 183] width 329 height 12
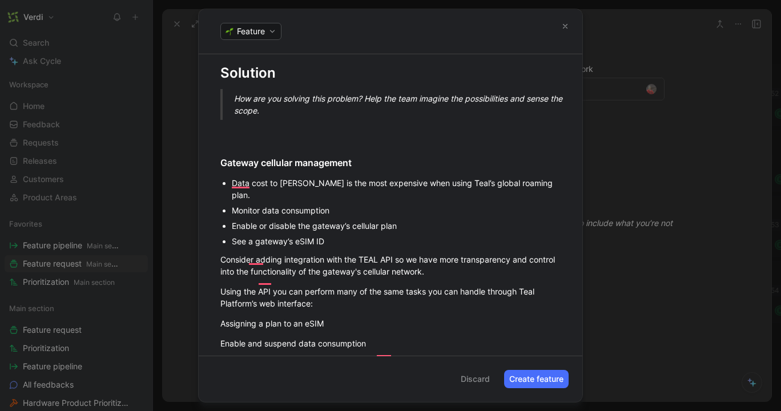
click at [463, 186] on div "Data cost to [PERSON_NAME] is the most expensive when using Teal’s global roami…" at bounding box center [396, 189] width 329 height 24
click at [527, 183] on div "Data cost to [PERSON_NAME] is the most expensive when using Teal’s global roami…" at bounding box center [396, 189] width 329 height 24
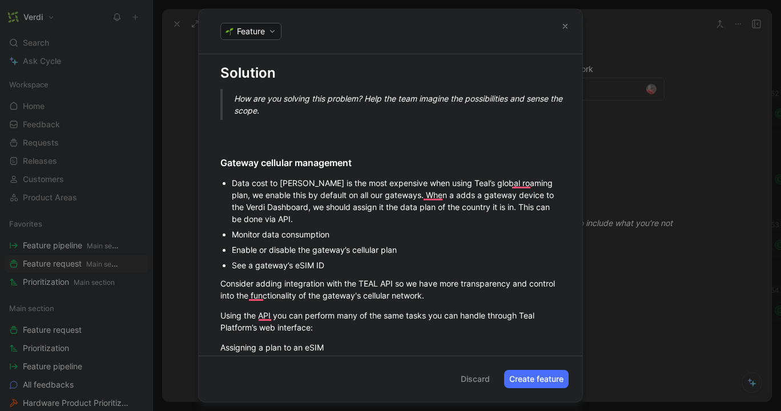
click at [406, 235] on div "Monitor data consumption" at bounding box center [396, 234] width 329 height 12
click at [331, 236] on div "Monitor data consumption per user" at bounding box center [396, 234] width 329 height 12
click at [306, 252] on div "Enable or disable the gateway’s cellular plan" at bounding box center [396, 250] width 329 height 12
click at [392, 251] on div "Enable or disable a gateway’s cellular plan" at bounding box center [396, 250] width 329 height 12
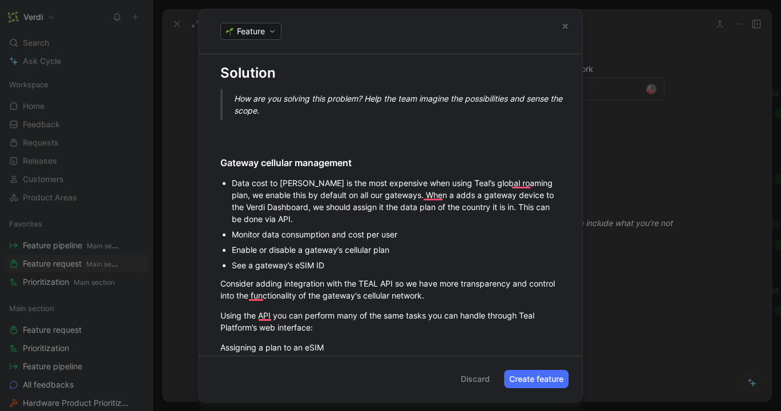
click at [379, 264] on div "See a gateway’s eSIM ID" at bounding box center [396, 265] width 329 height 12
click at [320, 147] on h3 "Gateway cellular management" at bounding box center [391, 157] width 384 height 33
click at [315, 137] on p "To enrich screen reader interactions, please activate Accessibility in Grammarl…" at bounding box center [391, 130] width 384 height 19
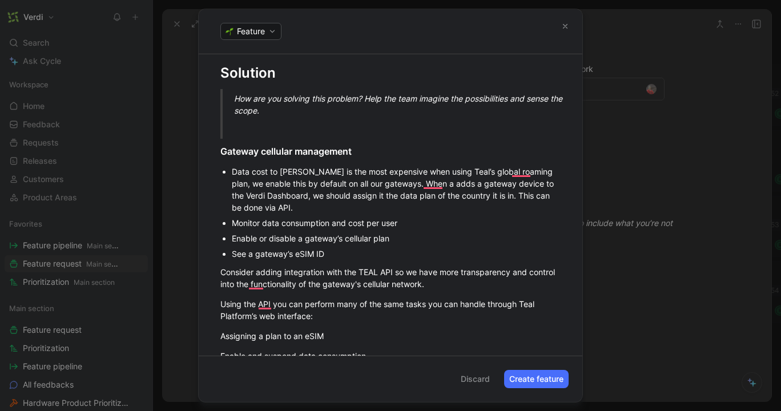
scroll to position [0, 0]
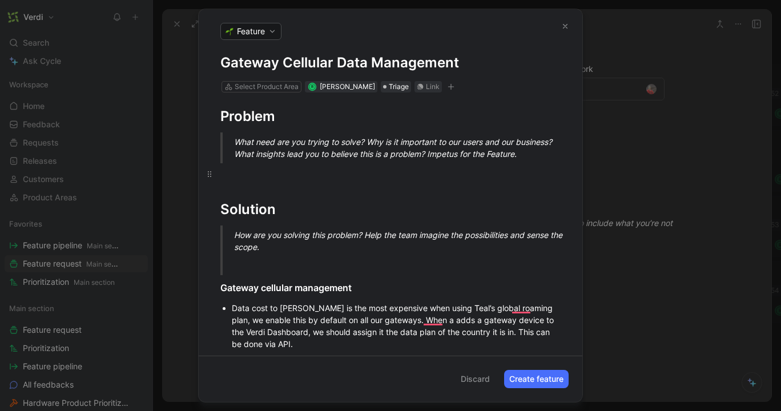
click at [297, 166] on p "To enrich screen reader interactions, please activate Accessibility in Grammarl…" at bounding box center [391, 173] width 384 height 19
click at [292, 172] on div "To enrich screen reader interactions, please activate Accessibility in Grammarl…" at bounding box center [390, 174] width 340 height 12
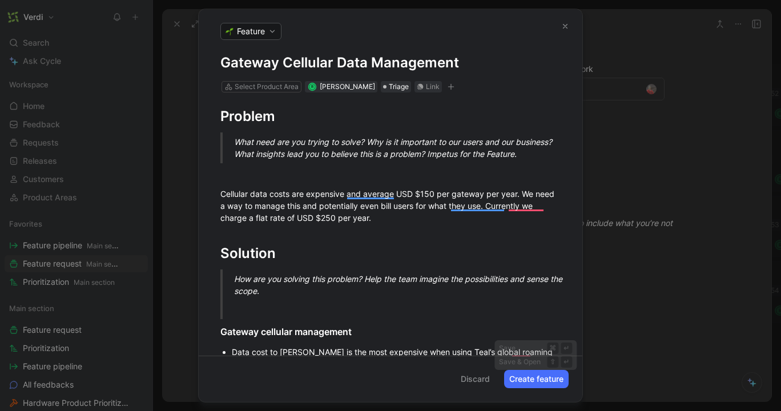
click at [545, 376] on button "Create feature" at bounding box center [536, 379] width 65 height 18
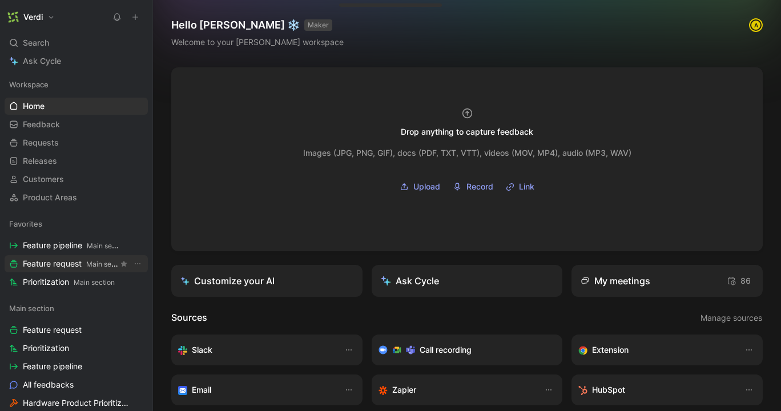
click at [72, 266] on span "Feature request Main section" at bounding box center [70, 264] width 95 height 12
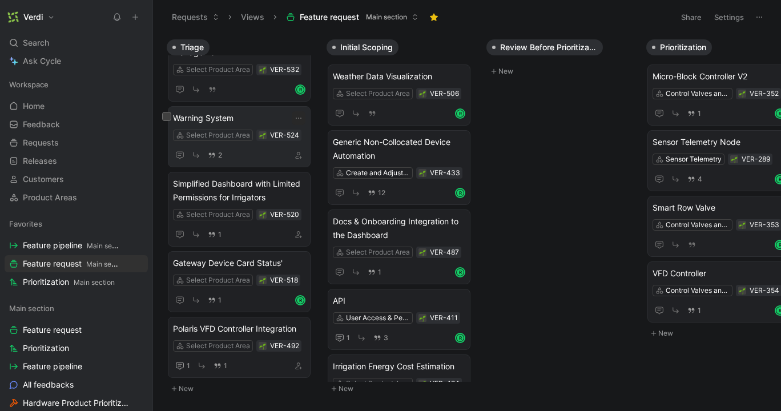
scroll to position [41, 0]
click at [231, 251] on div "Gateway Device Card Status' Select Product Area VER-518 1 R" at bounding box center [239, 281] width 143 height 61
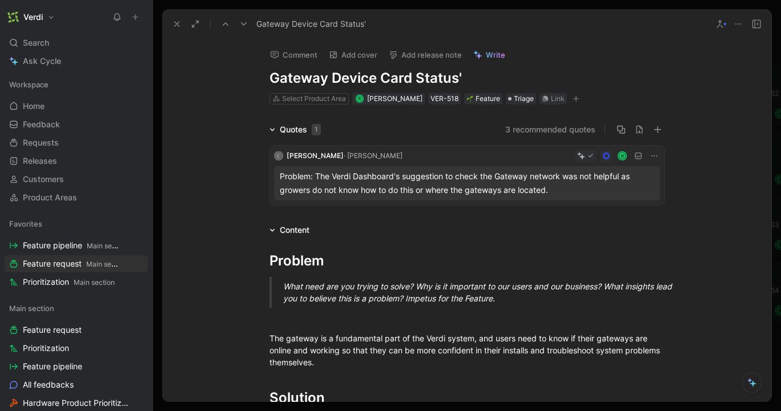
click at [426, 75] on h1 "Gateway Device Card Status'" at bounding box center [467, 78] width 395 height 18
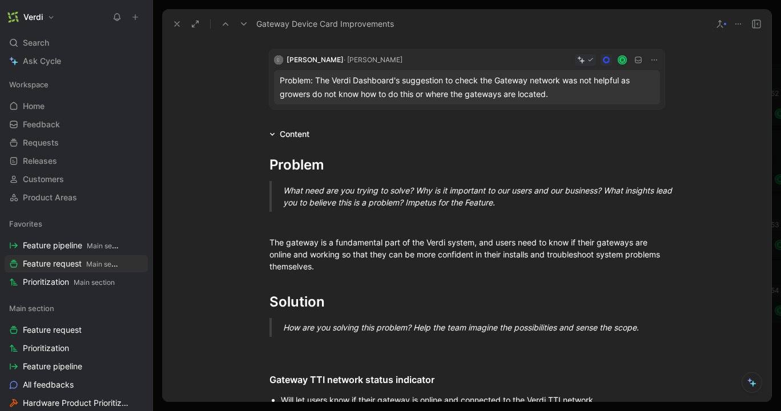
scroll to position [195, 0]
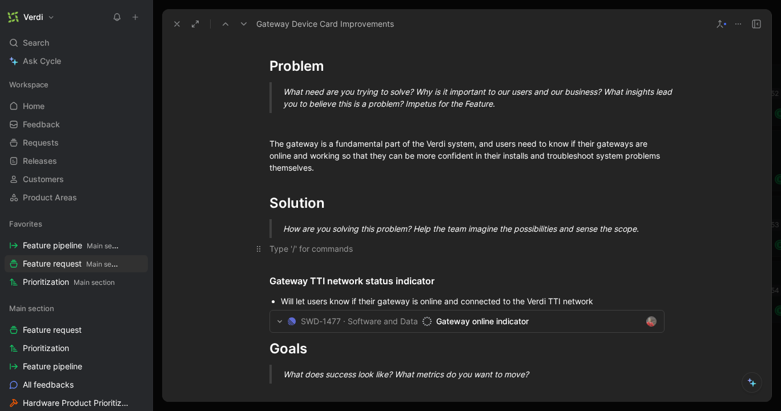
click at [372, 254] on p "To enrich screen reader interactions, please activate Accessibility in Grammarl…" at bounding box center [467, 248] width 439 height 19
click at [264, 279] on h3 "Gateway TTI network status indicator" at bounding box center [467, 275] width 439 height 33
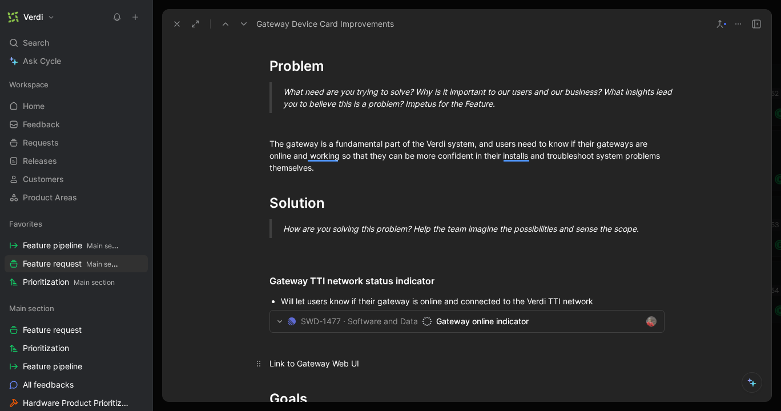
click at [306, 366] on div "Link to Gateway Web UI" at bounding box center [467, 364] width 395 height 12
click at [375, 365] on div "Link to Gateway Web UI" at bounding box center [467, 364] width 395 height 12
click at [347, 367] on div "Link to Gateway Web UI" at bounding box center [467, 364] width 395 height 12
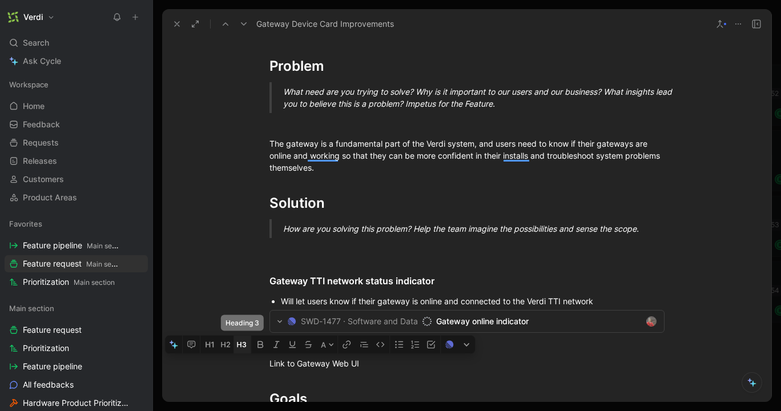
click at [242, 347] on icon "button" at bounding box center [241, 344] width 9 height 9
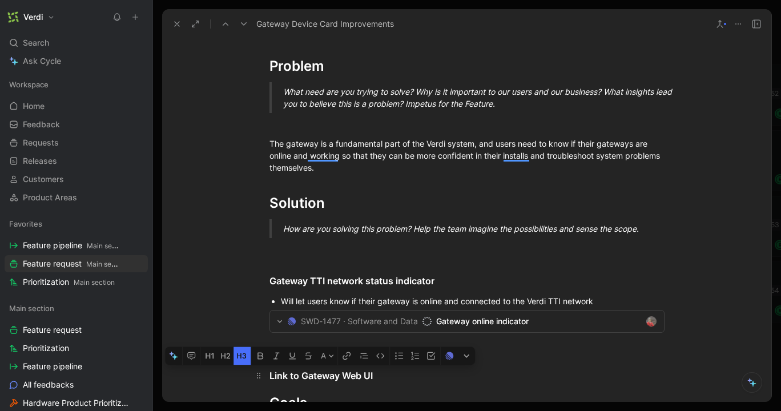
click at [384, 378] on div "Link to Gateway Web UI" at bounding box center [467, 376] width 395 height 14
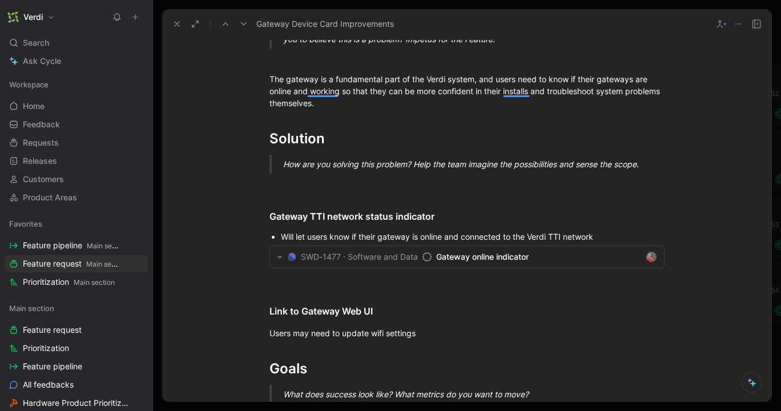
scroll to position [278, 0]
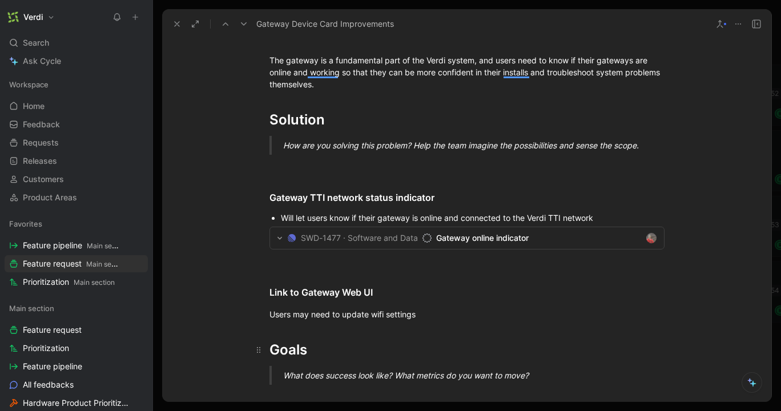
click at [387, 354] on div "Goals" at bounding box center [467, 350] width 395 height 21
click at [426, 309] on div "Users may need to update wifi settings" at bounding box center [467, 314] width 395 height 12
click at [272, 354] on div "Fix" at bounding box center [467, 354] width 395 height 12
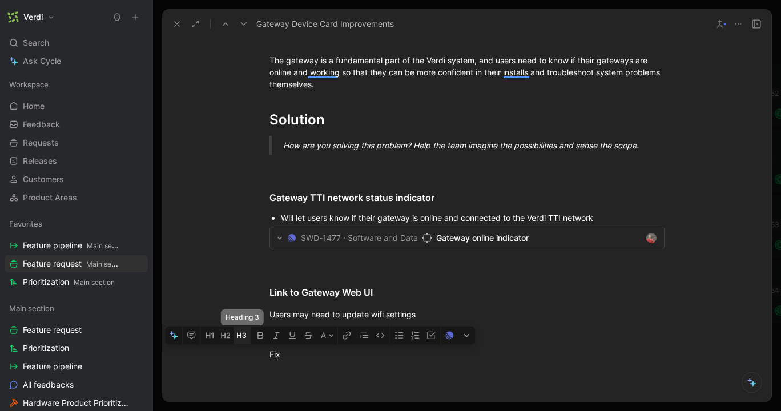
click at [238, 334] on icon "button" at bounding box center [239, 335] width 5 height 5
click at [270, 380] on p "To enrich screen reader interactions, please activate Accessibility in Grammarl…" at bounding box center [467, 388] width 439 height 19
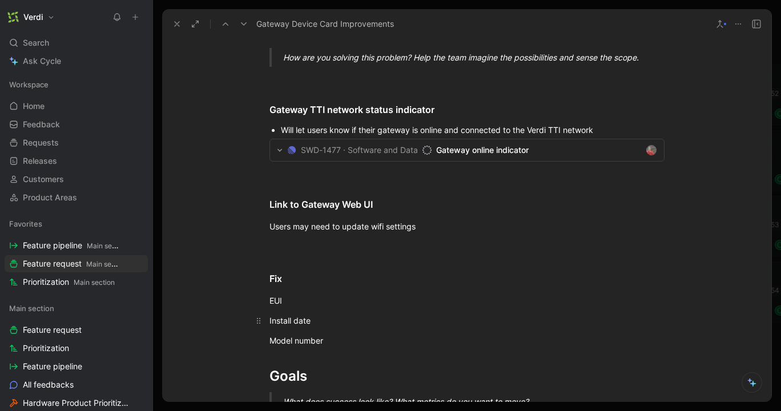
scroll to position [382, 0]
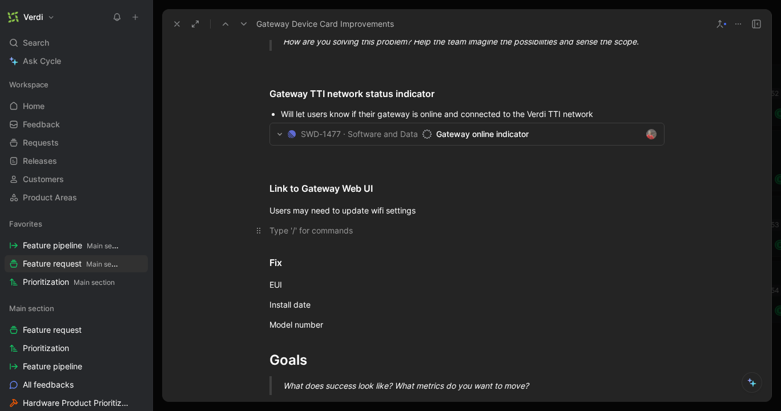
click at [269, 235] on p "To enrich screen reader interactions, please activate Accessibility in Grammarl…" at bounding box center [467, 230] width 439 height 19
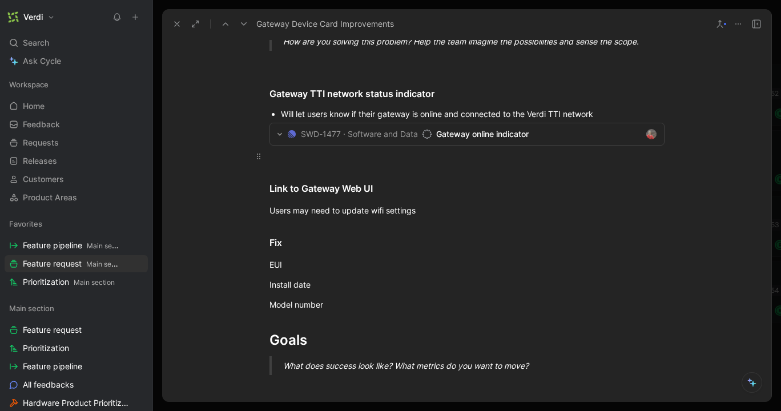
click at [279, 155] on div "To enrich screen reader interactions, please activate Accessibility in Grammarl…" at bounding box center [467, 156] width 395 height 12
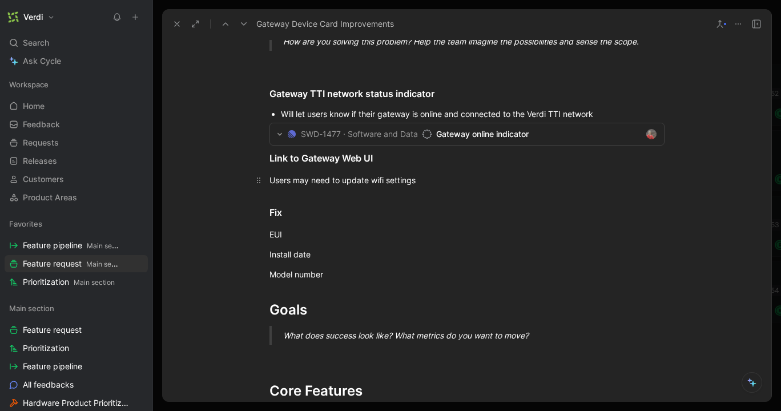
click at [290, 183] on div "Users may need to update wifi settings" at bounding box center [467, 180] width 395 height 12
click at [270, 160] on div "Link to Gateway Web UI" at bounding box center [467, 158] width 395 height 14
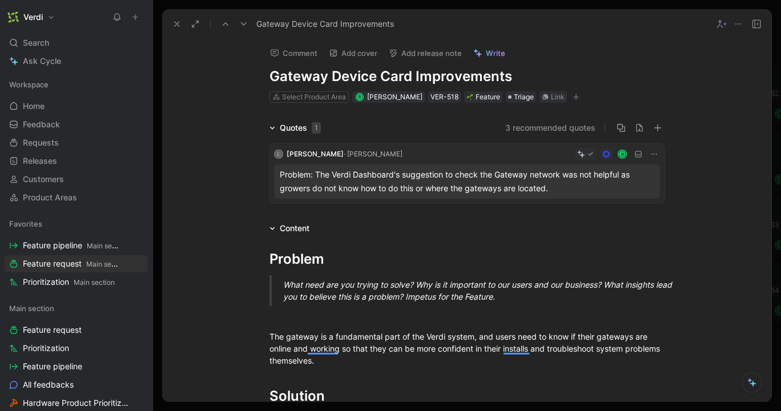
scroll to position [0, 0]
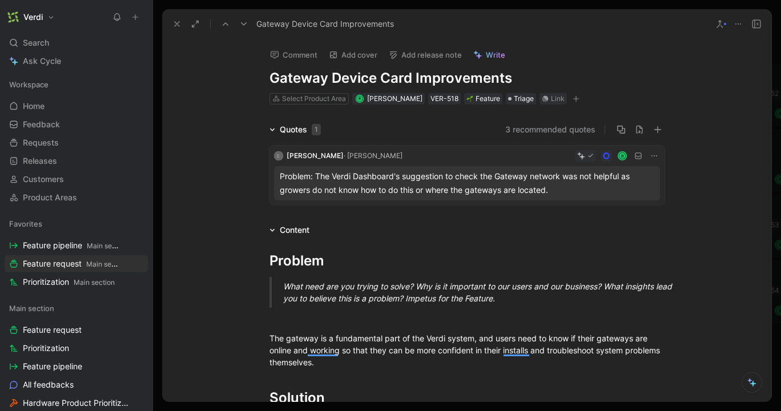
click at [178, 26] on icon at bounding box center [176, 23] width 9 height 9
